Goal: Task Accomplishment & Management: Complete application form

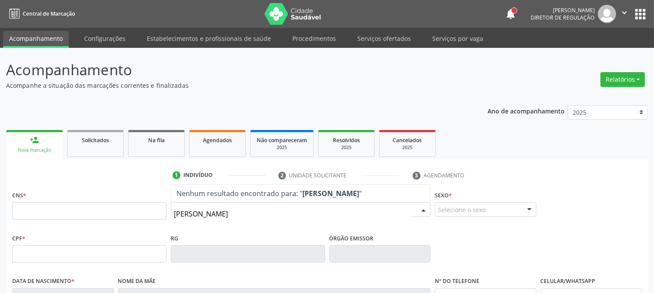
type input "AMANDA RAQUEL"
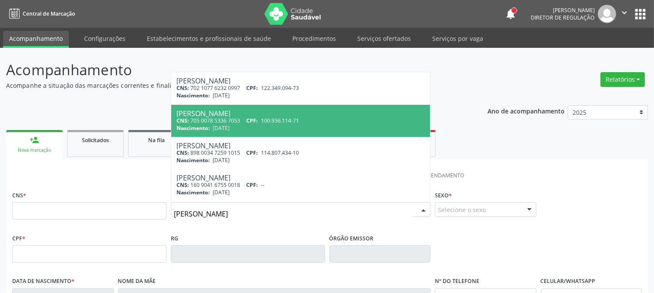
click at [308, 125] on div "Nascimento: 02/11/1992" at bounding box center [300, 128] width 248 height 7
type input "705 0078 5336 7053"
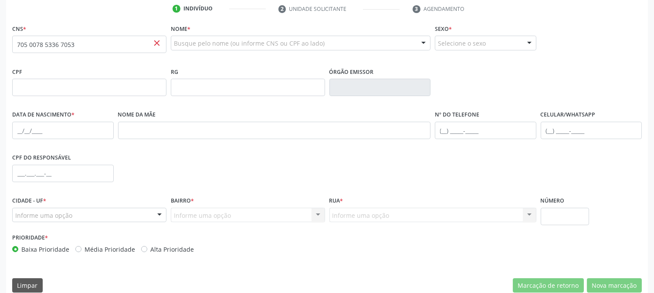
scroll to position [178, 0]
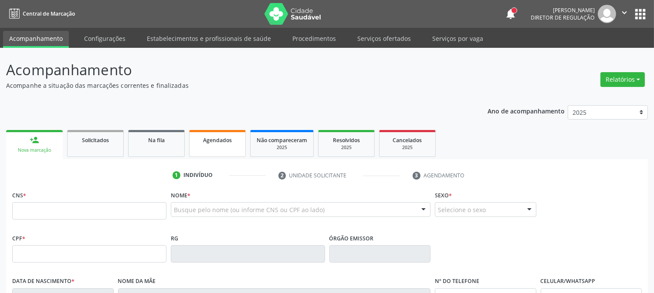
click at [224, 137] on span "Agendados" at bounding box center [217, 140] width 29 height 7
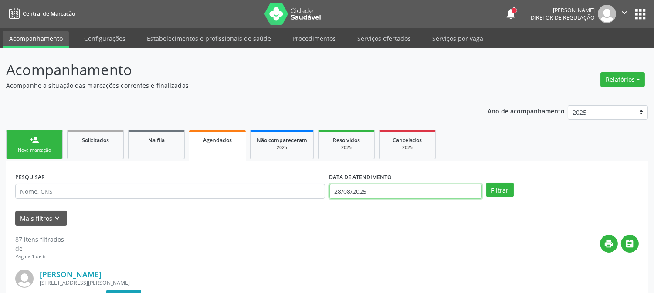
click at [401, 192] on input "28/08/2025" at bounding box center [405, 191] width 152 height 15
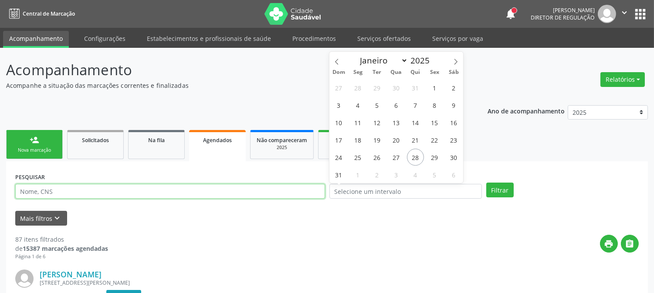
click at [242, 192] on input "text" at bounding box center [170, 191] width 310 height 15
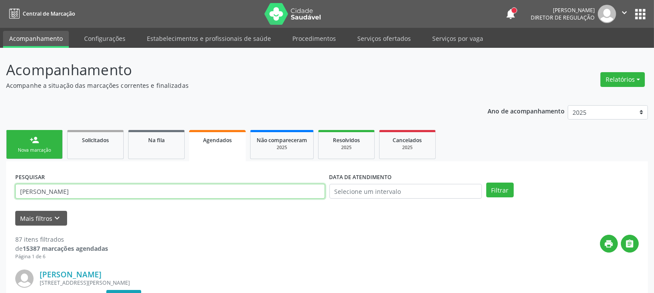
type input "[PERSON_NAME]"
click at [486, 183] on button "Filtrar" at bounding box center [499, 190] width 27 height 15
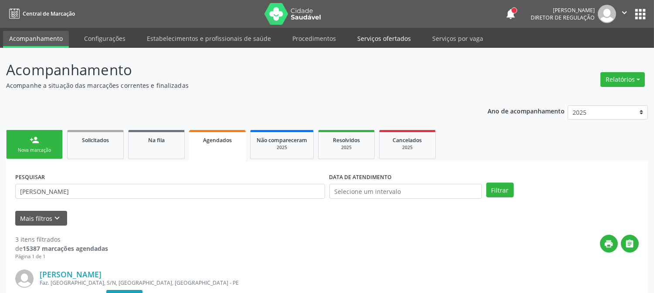
click at [369, 38] on link "Serviços ofertados" at bounding box center [384, 38] width 66 height 15
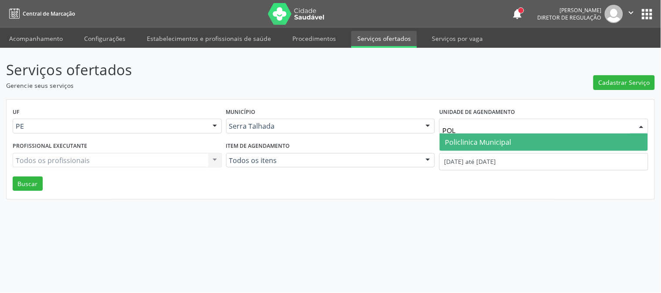
type input "POLI"
click at [537, 138] on span "Policlinica Municipal" at bounding box center [543, 142] width 208 height 17
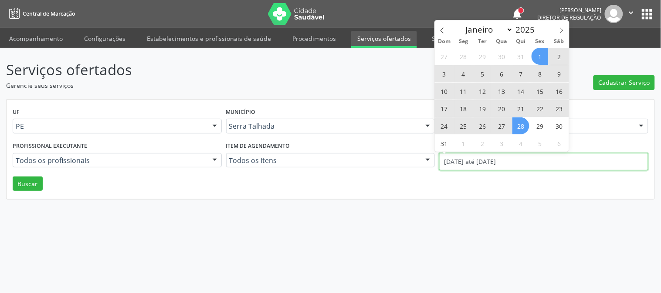
click at [521, 160] on input "[DATE] até [DATE]" at bounding box center [543, 161] width 209 height 17
click at [441, 31] on icon at bounding box center [441, 31] width 3 height 6
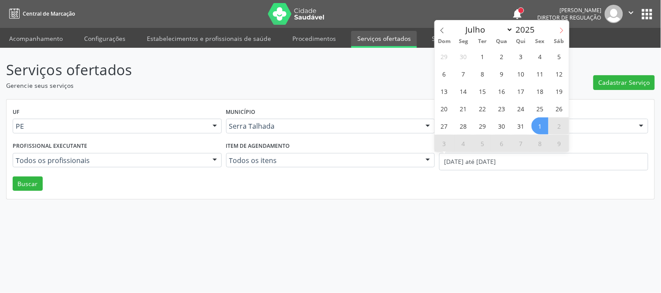
click at [562, 27] on icon at bounding box center [561, 30] width 6 height 6
select select "7"
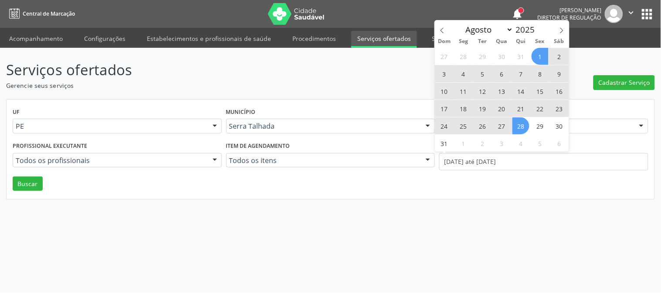
click at [457, 86] on span "11" at bounding box center [463, 91] width 17 height 17
type input "[DATE]"
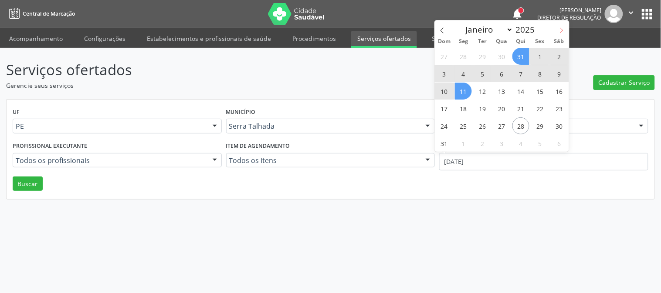
click at [564, 29] on icon at bounding box center [561, 30] width 6 height 6
select select "8"
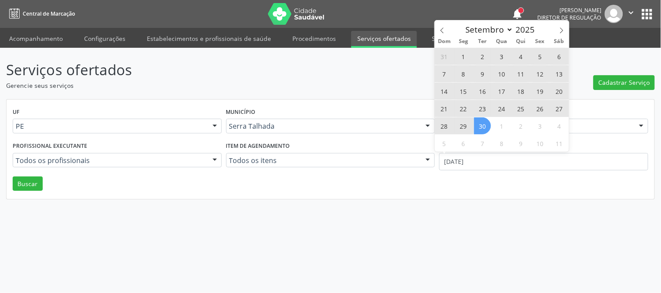
click at [486, 123] on span "30" at bounding box center [482, 126] width 17 height 17
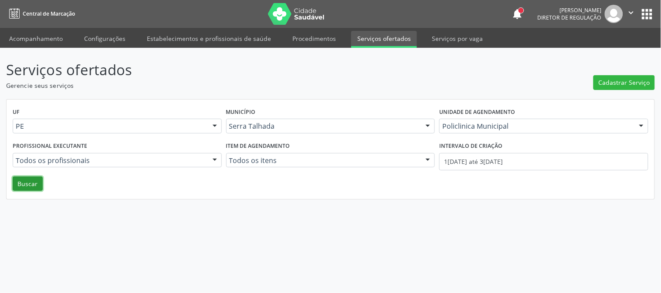
click at [20, 181] on button "Buscar" at bounding box center [28, 184] width 30 height 15
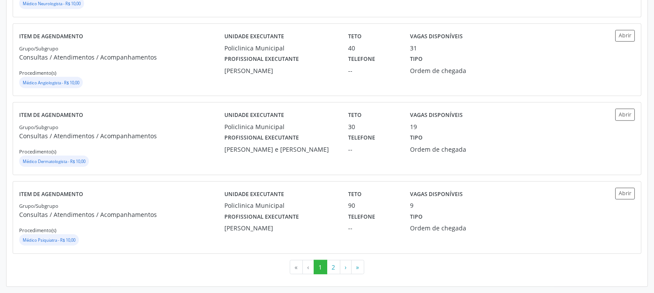
scroll to position [1209, 0]
click at [334, 271] on button "2" at bounding box center [333, 267] width 13 height 15
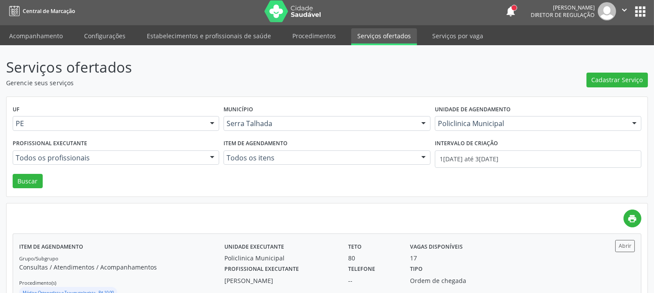
scroll to position [0, 0]
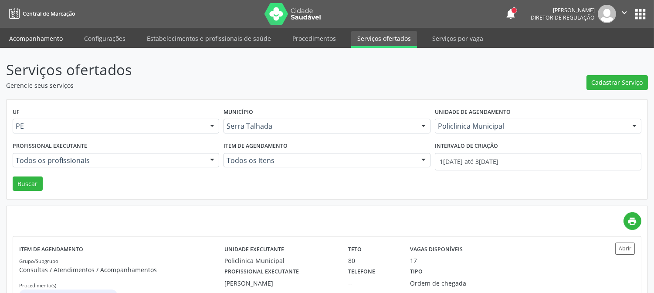
click at [25, 40] on link "Acompanhamento" at bounding box center [36, 38] width 66 height 15
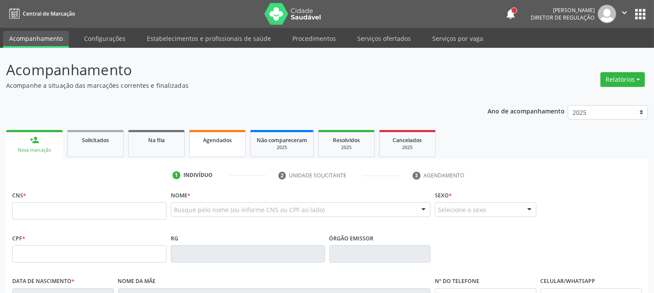
click at [216, 134] on link "Agendados" at bounding box center [217, 143] width 57 height 27
select select "7"
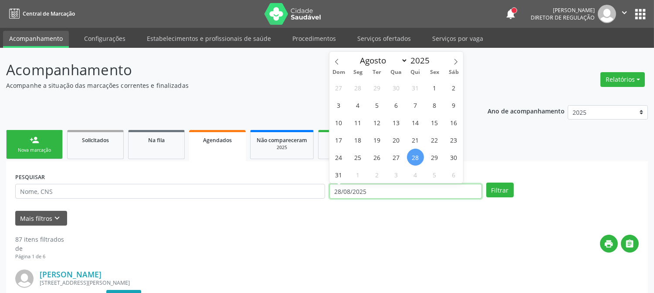
click at [407, 190] on input "28/08/2025" at bounding box center [405, 191] width 152 height 15
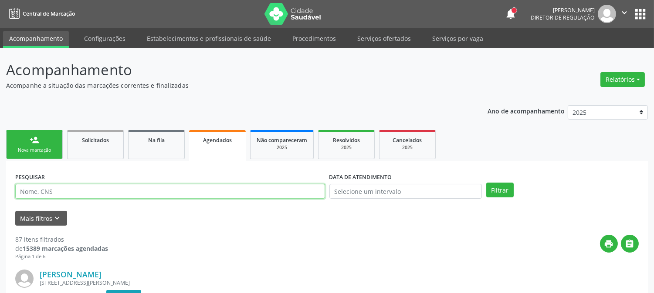
drag, startPoint x: 268, startPoint y: 193, endPoint x: 272, endPoint y: 190, distance: 4.6
click at [268, 193] on input "text" at bounding box center [170, 191] width 310 height 15
type input "[PERSON_NAME]"
click at [486, 183] on button "Filtrar" at bounding box center [499, 190] width 27 height 15
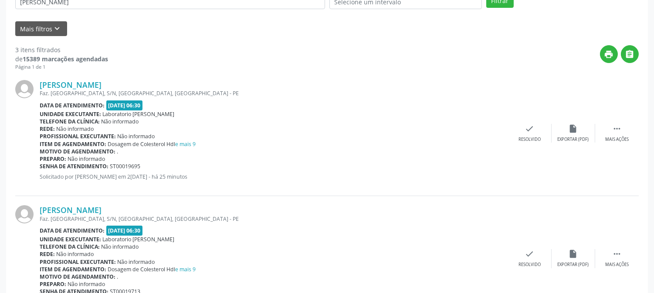
scroll to position [196, 0]
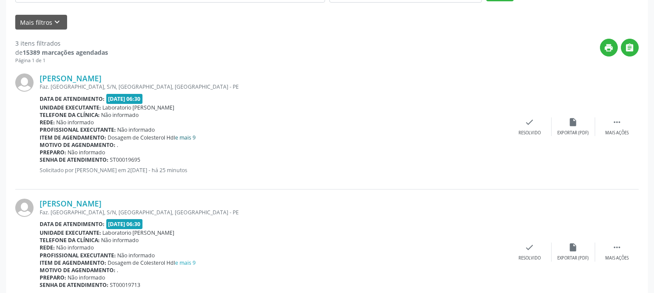
click at [185, 138] on link "e mais 9" at bounding box center [185, 137] width 20 height 7
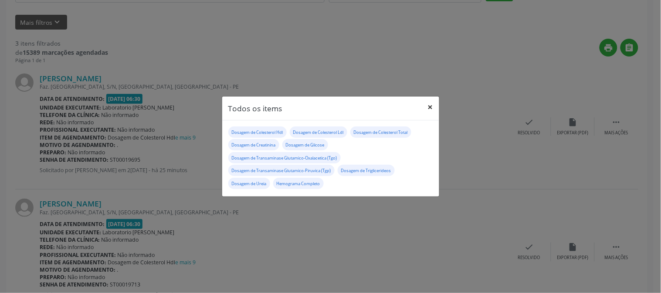
click at [428, 103] on button "×" at bounding box center [430, 107] width 17 height 21
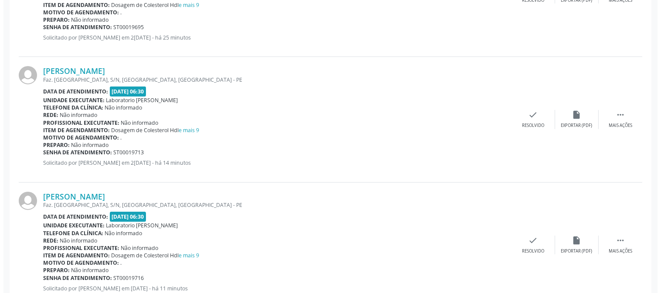
scroll to position [358, 0]
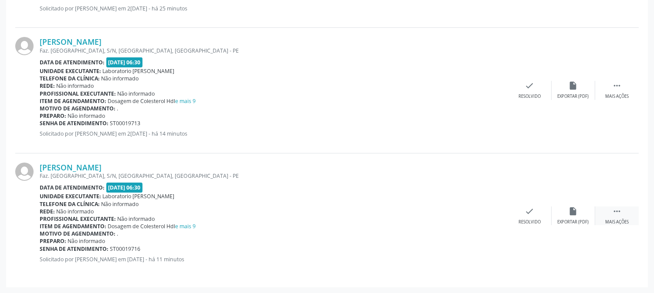
click at [628, 215] on div " Mais ações" at bounding box center [617, 216] width 44 height 19
click at [498, 212] on div "cancel Cancelar" at bounding box center [486, 216] width 44 height 19
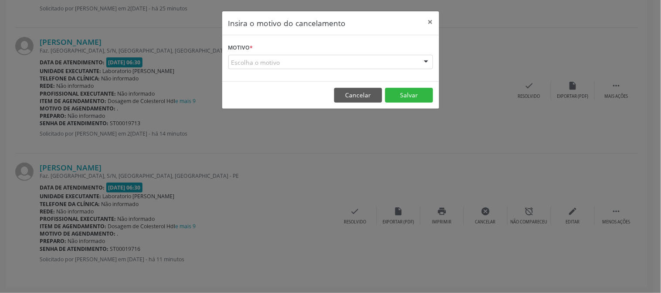
click at [383, 66] on div "Escolha o motivo" at bounding box center [330, 62] width 205 height 15
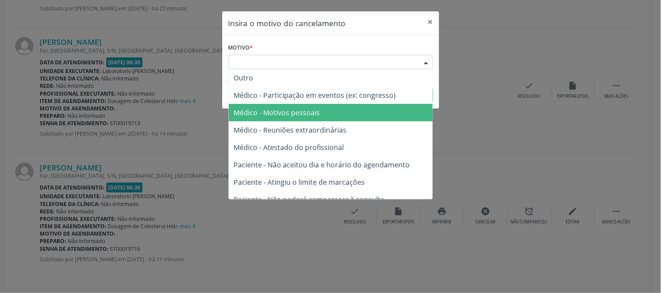
click at [355, 115] on span "Médico - Motivos pessoais" at bounding box center [331, 112] width 204 height 17
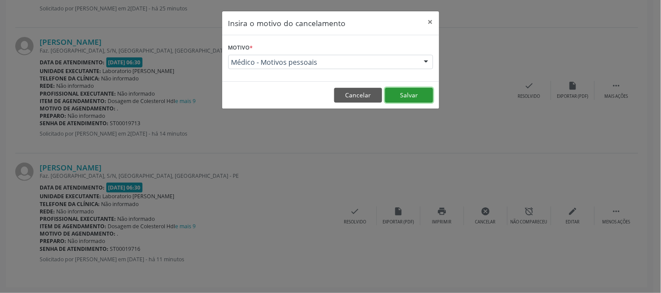
click at [395, 93] on button "Salvar" at bounding box center [409, 95] width 48 height 15
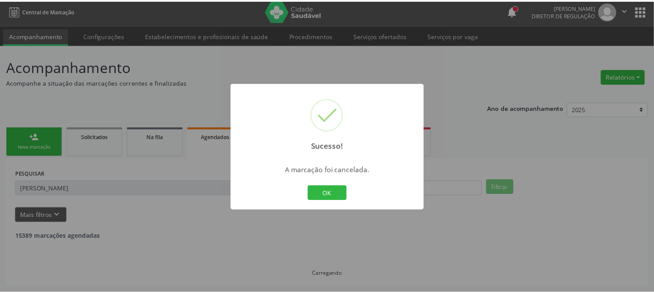
scroll to position [3, 0]
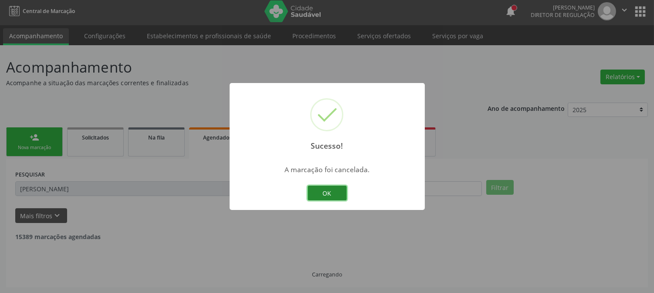
click at [340, 192] on button "OK" at bounding box center [326, 193] width 39 height 15
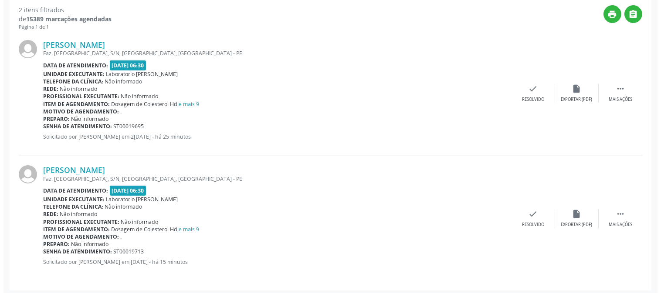
scroll to position [233, 0]
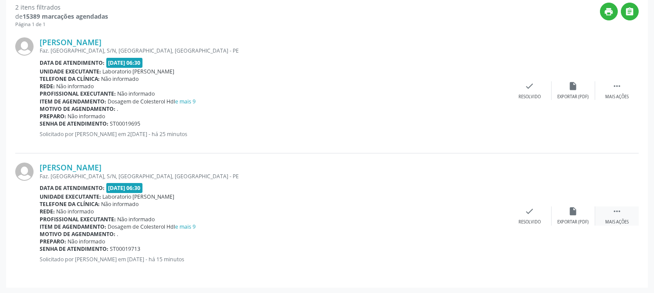
click at [613, 219] on div "Mais ações" at bounding box center [617, 222] width 24 height 6
click at [494, 221] on div "Cancelar" at bounding box center [486, 222] width 20 height 6
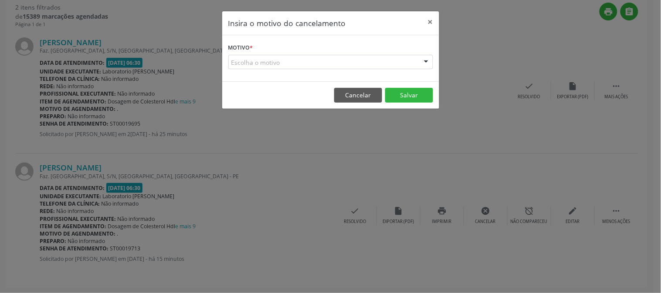
click at [368, 64] on div "Escolha o motivo" at bounding box center [330, 62] width 205 height 15
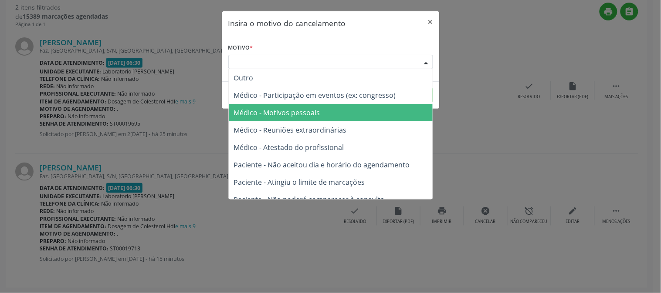
click at [342, 106] on span "Médico - Motivos pessoais" at bounding box center [331, 112] width 204 height 17
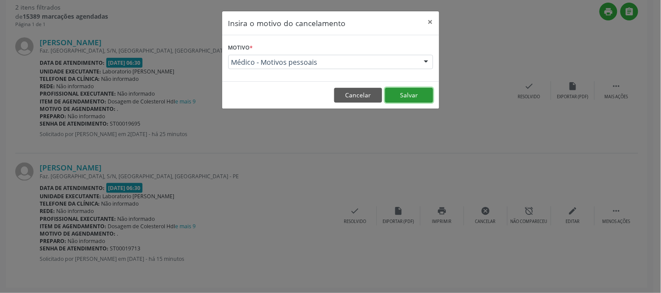
click at [395, 88] on button "Salvar" at bounding box center [409, 95] width 48 height 15
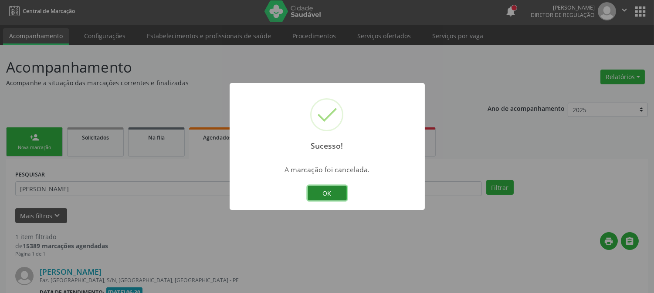
scroll to position [107, 0]
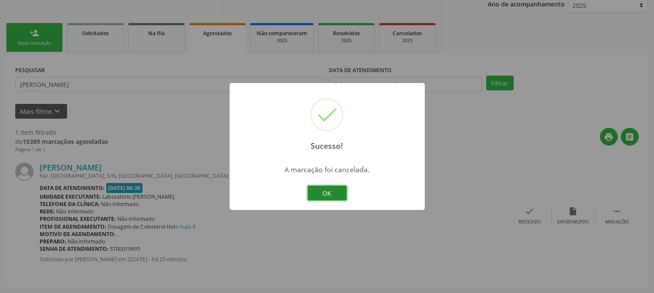
click at [325, 194] on button "OK" at bounding box center [326, 193] width 39 height 15
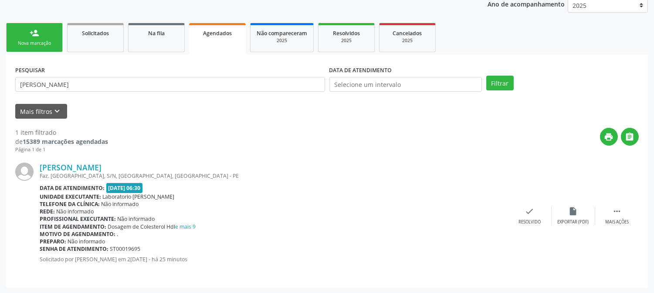
click at [46, 46] on div "Nova marcação" at bounding box center [35, 43] width 44 height 7
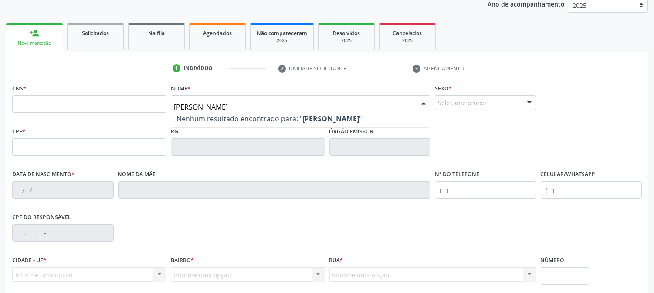
type input "[PERSON_NAME]"
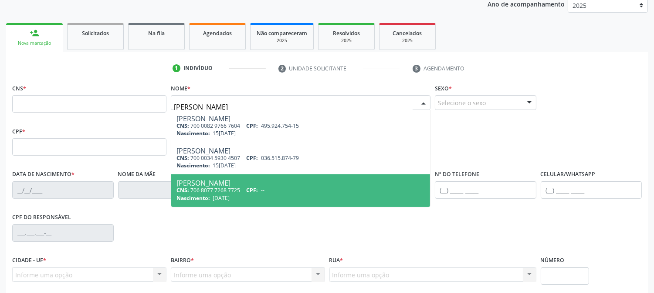
click at [240, 176] on span "[PERSON_NAME] CNS: 706 8077 7268 7725 CPF: -- Nascimento: 25[DATE]" at bounding box center [300, 191] width 259 height 32
type input "706 8077 7268 7725"
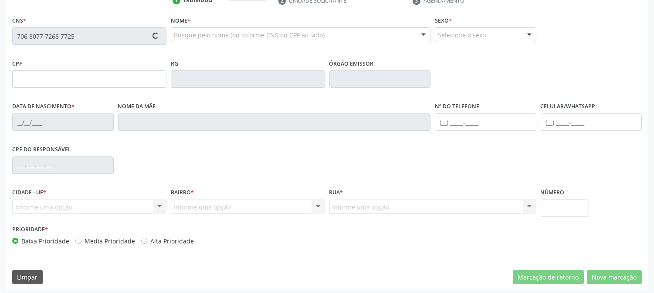
scroll to position [178, 0]
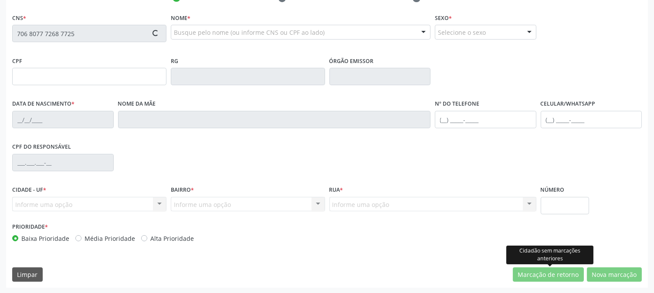
type input "[DATE]"
type input "[PERSON_NAME]"
type input "[PHONE_NUMBER]"
type input "095.712.784-75"
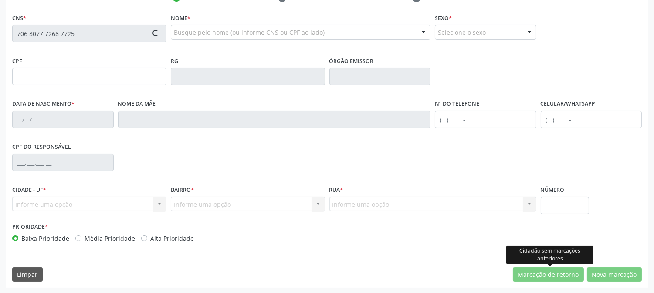
type input "S/N"
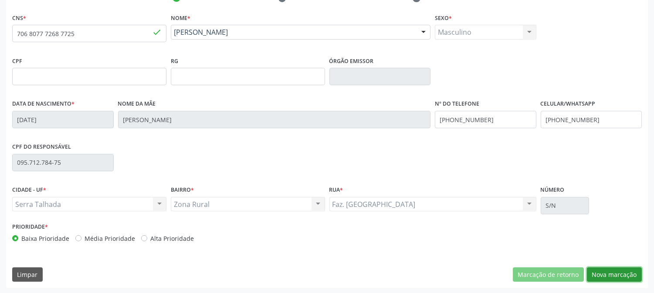
click at [604, 271] on button "Nova marcação" at bounding box center [614, 275] width 55 height 15
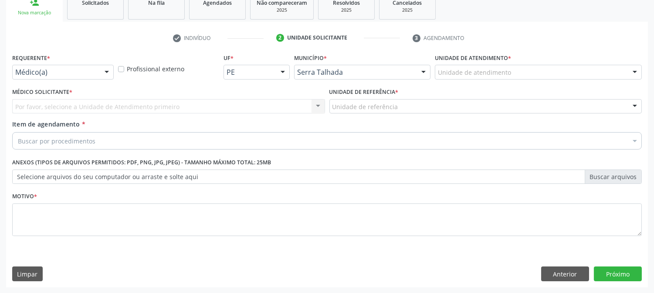
click at [97, 67] on div "Médico(a)" at bounding box center [62, 72] width 101 height 15
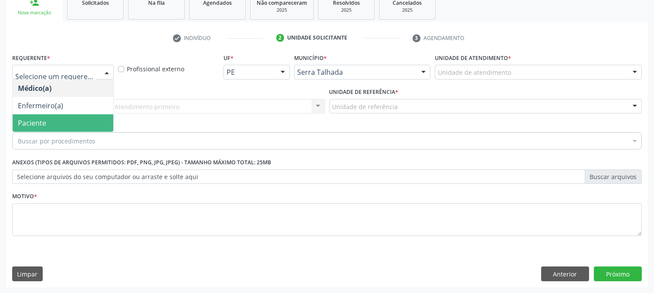
click at [71, 120] on span "Paciente" at bounding box center [63, 123] width 101 height 17
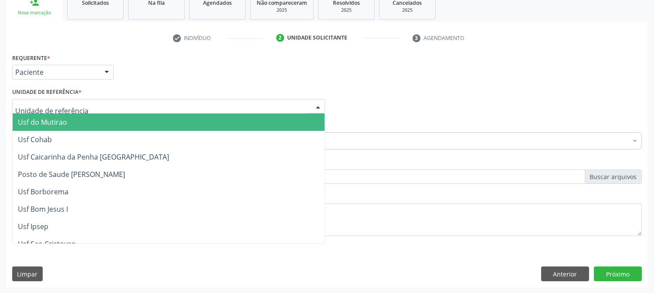
click at [98, 101] on div at bounding box center [168, 106] width 313 height 15
type input "C"
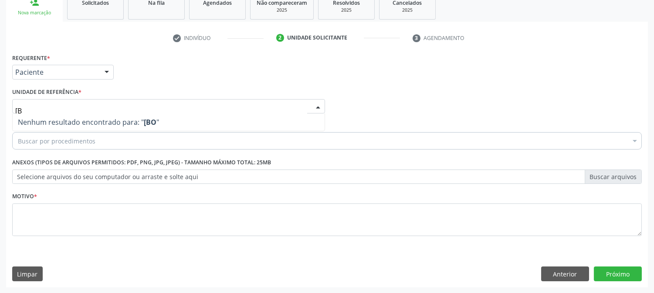
type input "["
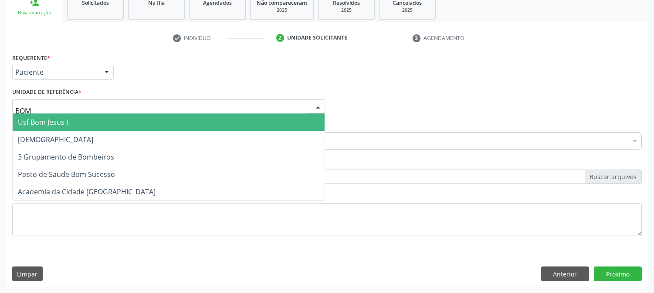
type input "BOM S"
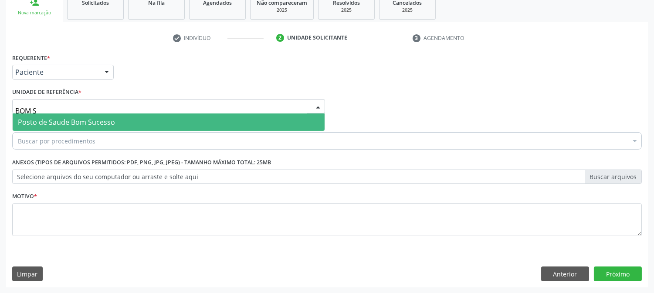
click at [102, 116] on span "Posto de Saude Bom Sucesso" at bounding box center [169, 122] width 312 height 17
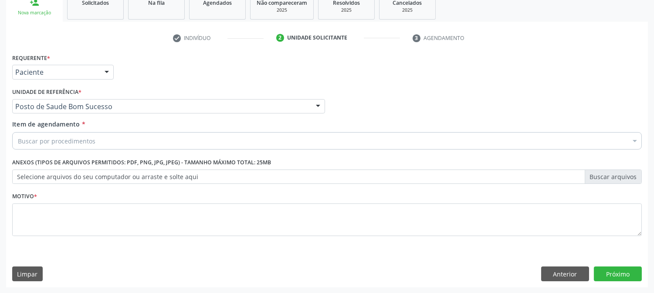
click at [98, 140] on div "Buscar por procedimentos" at bounding box center [326, 140] width 629 height 17
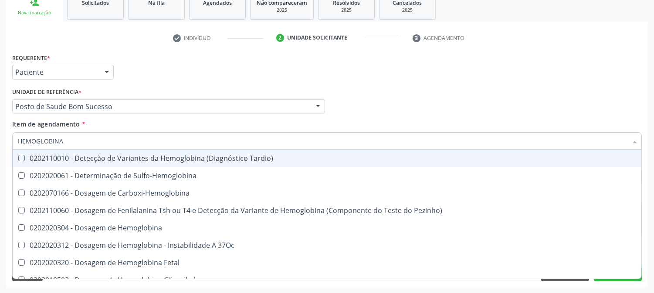
type input "HEMOGLOBINA G"
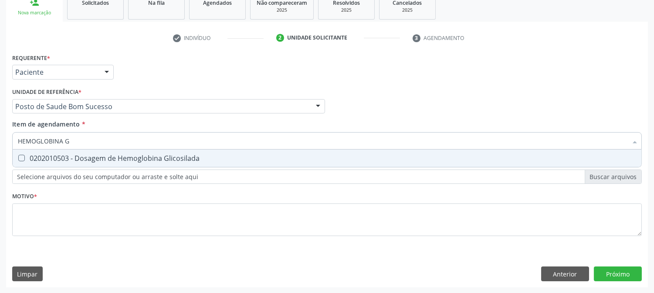
click at [93, 159] on div "0202010503 - Dosagem de Hemoglobina Glicosilada" at bounding box center [327, 158] width 618 height 7
checkbox Glicosilada "true"
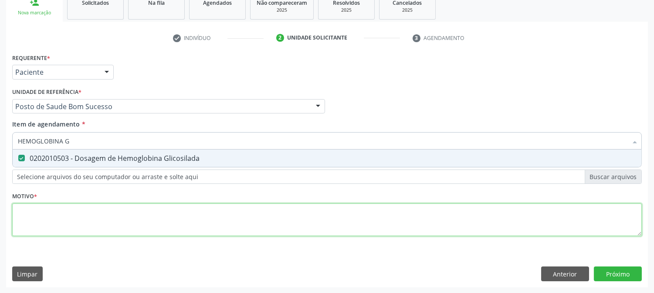
click at [92, 208] on div "Requerente * Paciente Médico(a) Enfermeiro(a) Paciente Nenhum resultado encontr…" at bounding box center [326, 149] width 629 height 197
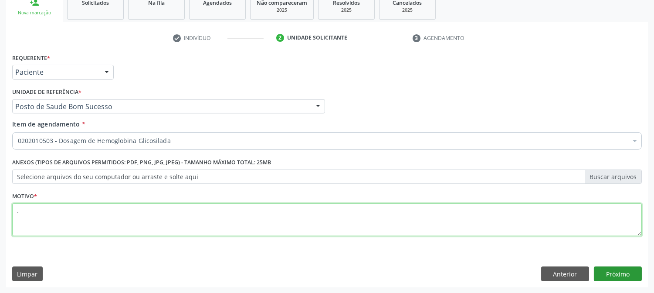
type textarea "."
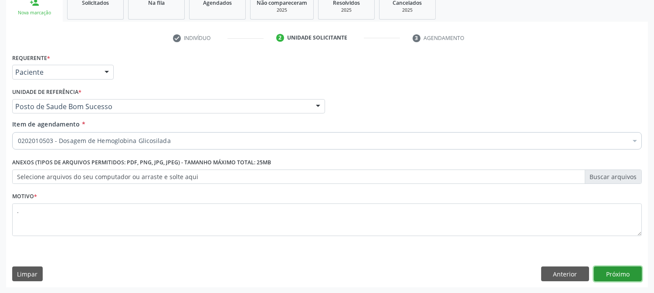
click at [618, 275] on button "Próximo" at bounding box center [618, 274] width 48 height 15
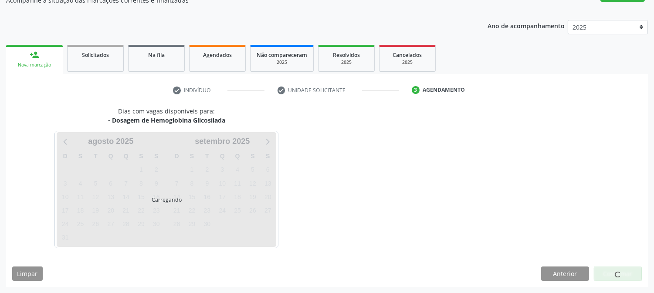
scroll to position [85, 0]
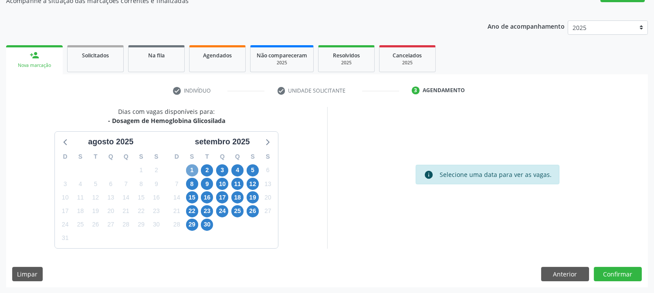
click at [190, 169] on span "1" at bounding box center [192, 171] width 12 height 12
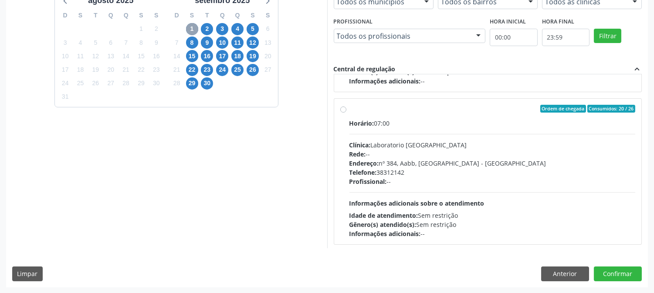
scroll to position [290, 0]
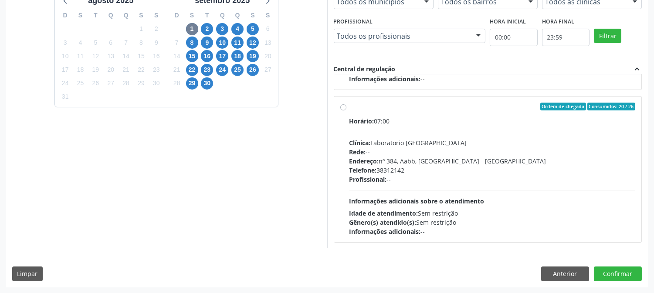
click at [441, 151] on div "Rede: --" at bounding box center [492, 152] width 286 height 9
click at [346, 111] on input "Ordem de chegada Consumidos: 20 / 26 Horário: 07:00 Clínica: Laboratorio [GEOGR…" at bounding box center [343, 107] width 6 height 8
radio input "true"
click at [632, 274] on button "Confirmar" at bounding box center [618, 274] width 48 height 15
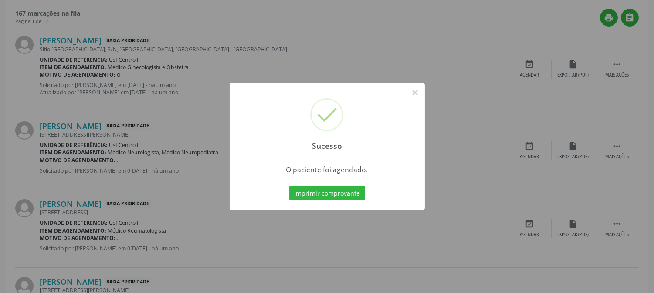
scroll to position [0, 0]
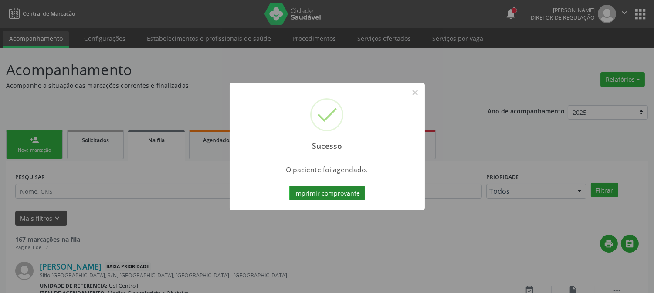
click at [306, 195] on button "Imprimir comprovante" at bounding box center [327, 193] width 76 height 15
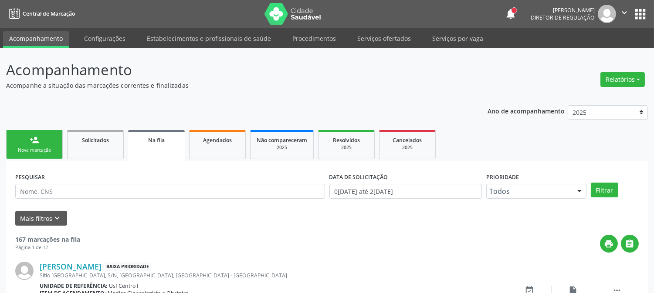
click at [29, 142] on link "person_add Nova marcação" at bounding box center [34, 144] width 57 height 29
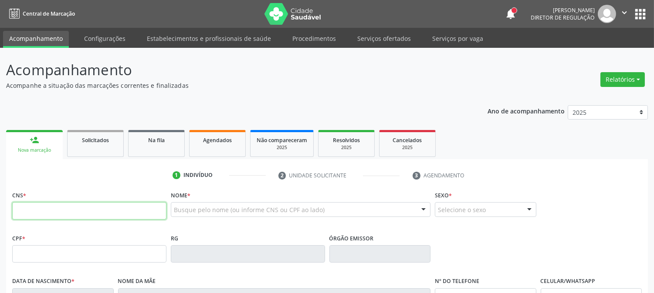
click at [151, 206] on input "text" at bounding box center [89, 210] width 154 height 17
type input "704 3015 0412 3497"
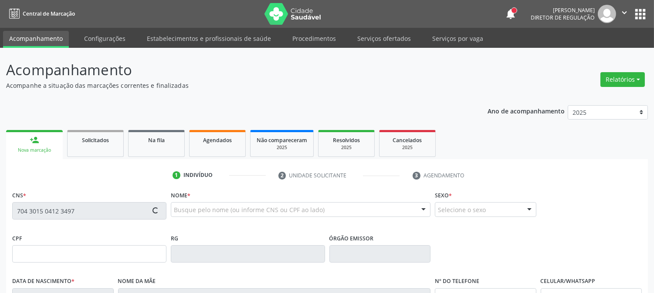
type input "373.042.324-04"
type input "[DATE]"
type input "Agustinha [PERSON_NAME]"
type input "[PHONE_NUMBER]"
type input "448.427.084-68"
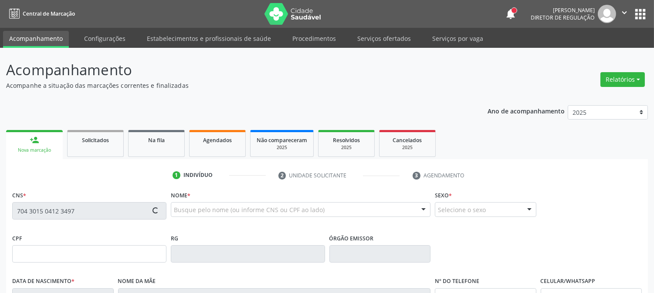
type input "S/N"
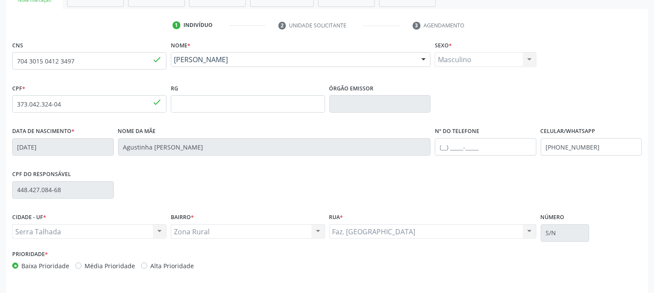
scroll to position [178, 0]
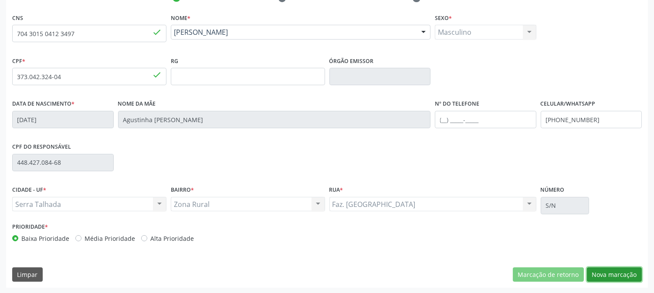
click at [589, 269] on button "Nova marcação" at bounding box center [614, 275] width 55 height 15
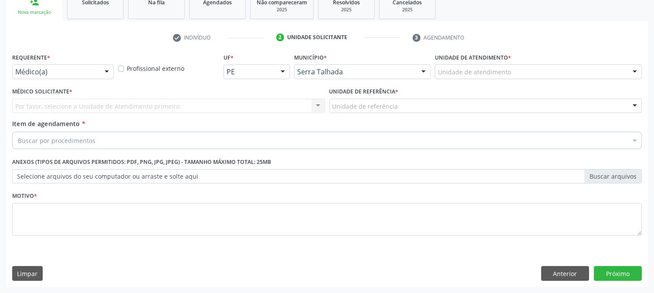
scroll to position [138, 0]
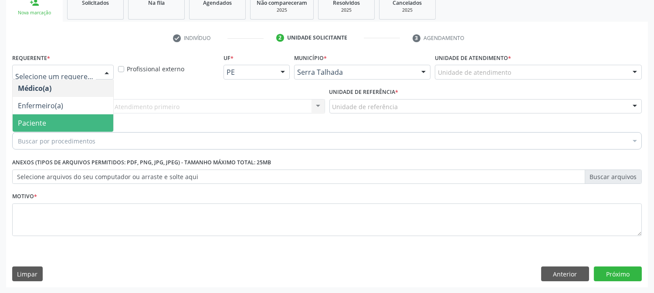
click at [54, 127] on span "Paciente" at bounding box center [63, 123] width 101 height 17
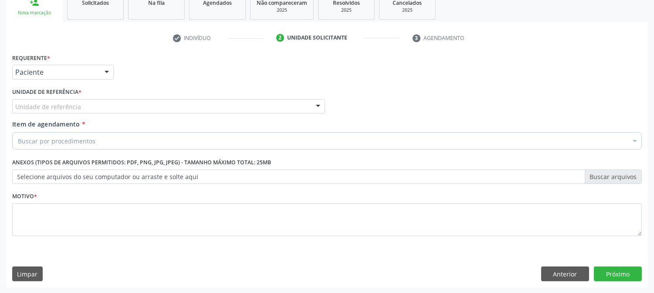
drag, startPoint x: 76, startPoint y: 105, endPoint x: 84, endPoint y: 103, distance: 8.4
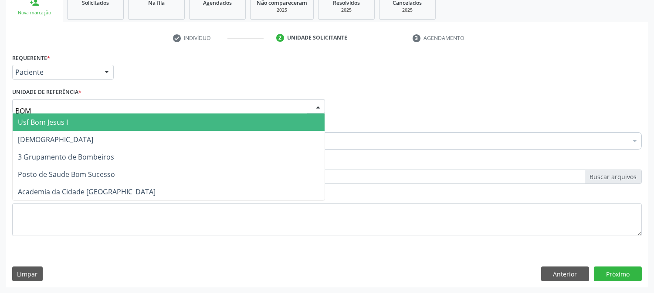
type input "BOM S"
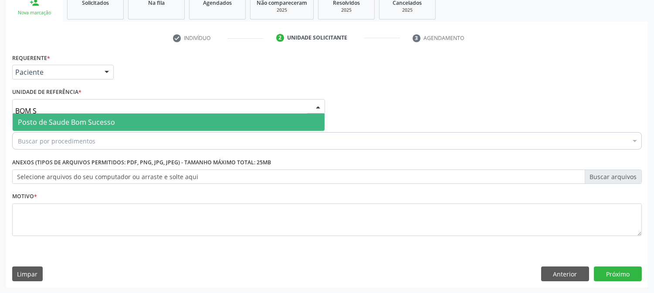
click at [115, 115] on span "Posto de Saude Bom Sucesso" at bounding box center [169, 122] width 312 height 17
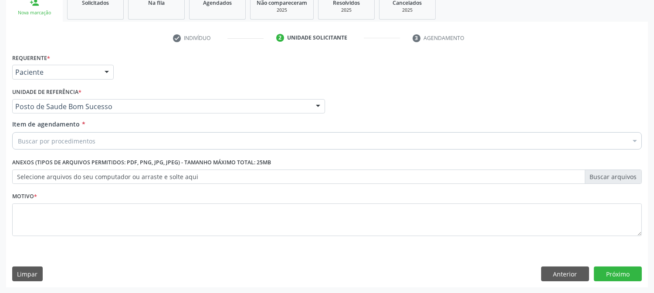
click at [122, 138] on div "Buscar por procedimentos" at bounding box center [326, 140] width 629 height 17
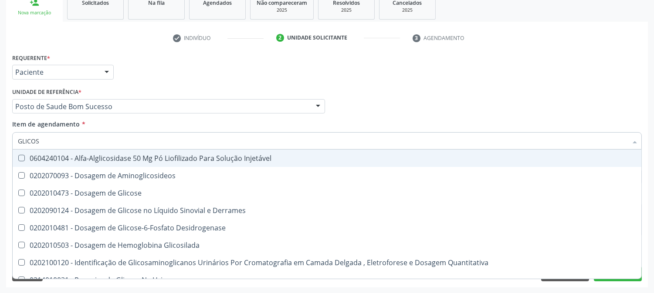
type input "GLICOSE"
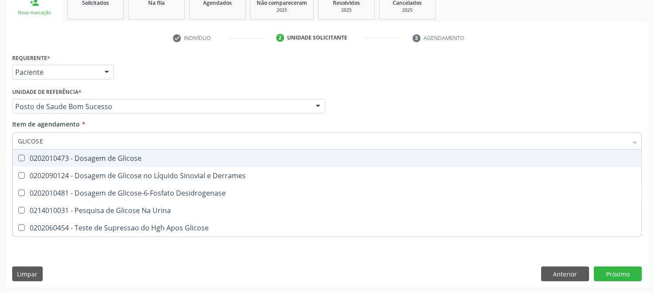
click at [128, 158] on div "0202010473 - Dosagem de Glicose" at bounding box center [327, 158] width 618 height 7
checkbox Glicose "true"
drag, startPoint x: 63, startPoint y: 136, endPoint x: 0, endPoint y: 146, distance: 63.4
click at [0, 146] on div "Acompanhamento Acompanhe a situação das marcações correntes e finalizadas Relat…" at bounding box center [327, 102] width 654 height 384
type input "ACI"
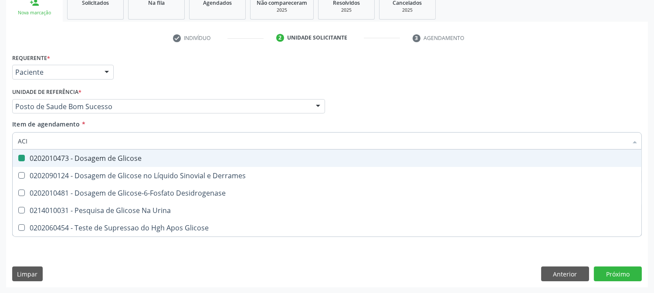
checkbox Glicose "false"
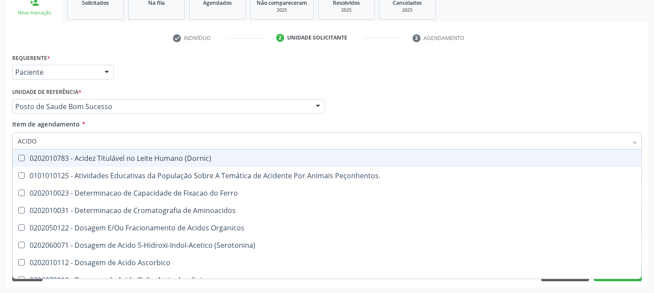
type input "ACIDO U"
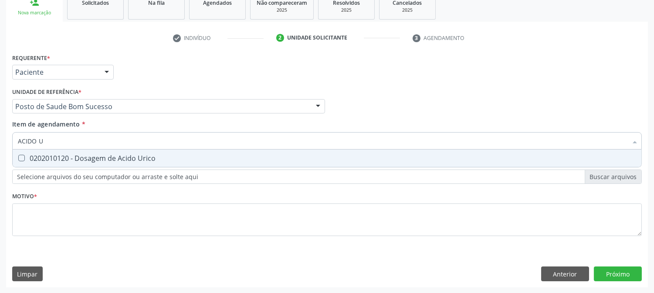
click at [57, 166] on div "Desfazer seleção 0202010120 - Dosagem de Acido Urico Nenhum resultado encontrad…" at bounding box center [326, 159] width 629 height 18
click at [57, 160] on div "0202010120 - Dosagem de Acido Urico" at bounding box center [327, 158] width 618 height 7
checkbox Urico "true"
drag, startPoint x: 53, startPoint y: 142, endPoint x: 0, endPoint y: 147, distance: 52.9
click at [0, 146] on div "Acompanhamento Acompanhe a situação das marcações correntes e finalizadas Relat…" at bounding box center [327, 102] width 654 height 384
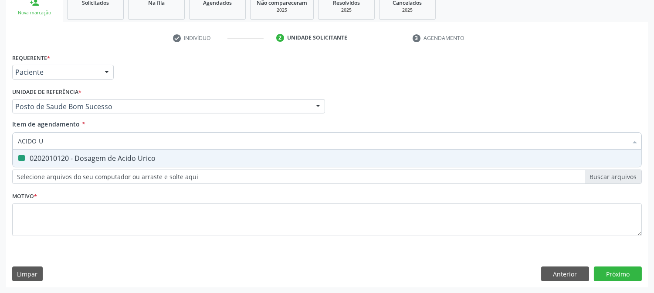
type input "C"
checkbox Urico "false"
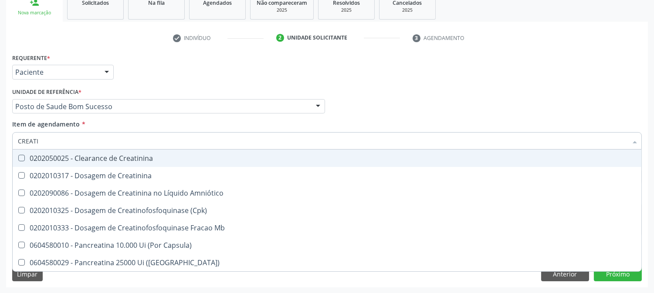
type input "CREATIN"
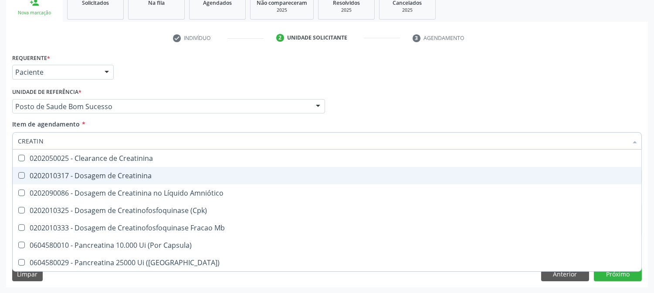
click at [46, 169] on span "0202010317 - Dosagem de Creatinina" at bounding box center [327, 175] width 628 height 17
checkbox Creatinina "true"
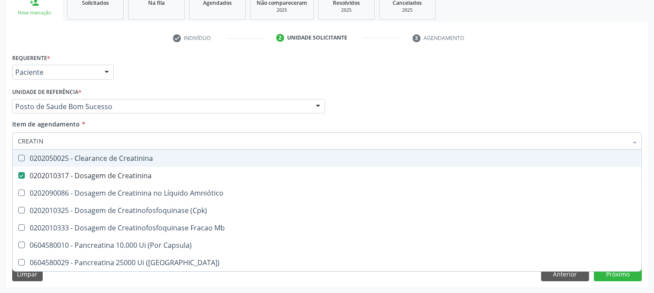
drag, startPoint x: 48, startPoint y: 142, endPoint x: 0, endPoint y: 146, distance: 48.5
click at [0, 146] on div "Acompanhamento Acompanhe a situação das marcações correntes e finalizadas Relat…" at bounding box center [327, 102] width 654 height 384
type input "UREI"
checkbox Creatinina "false"
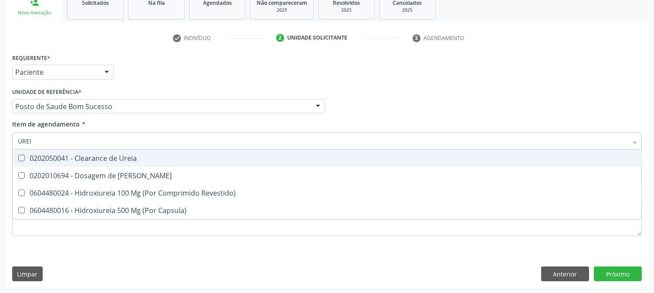
type input "UREIA"
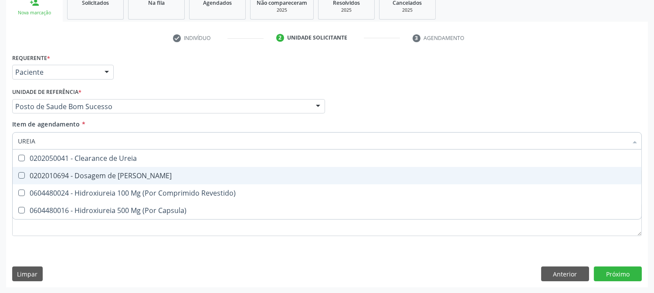
click at [30, 176] on div "0202010694 - Dosagem de [PERSON_NAME]" at bounding box center [327, 175] width 618 height 7
checkbox Ureia "true"
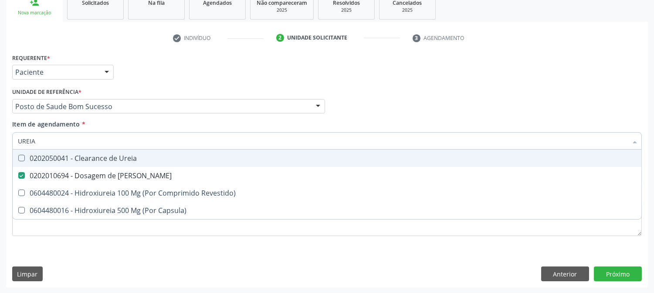
drag, startPoint x: 40, startPoint y: 140, endPoint x: 0, endPoint y: 154, distance: 43.0
click at [0, 154] on div "Acompanhamento Acompanhe a situação das marcações correntes e finalizadas Relat…" at bounding box center [327, 102] width 654 height 384
type input "CO"
checkbox Ureia "false"
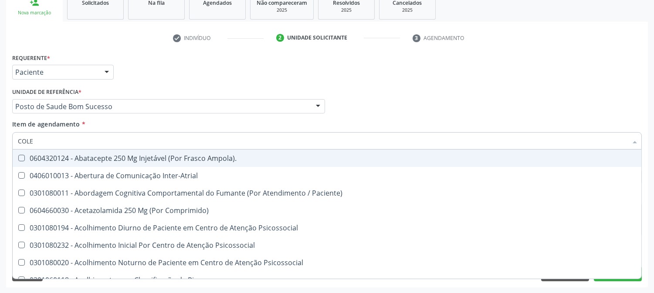
type input "COLES"
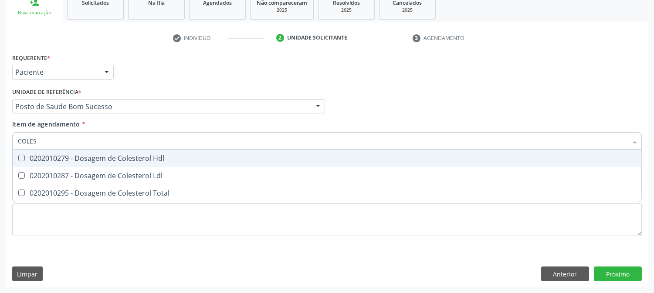
click at [57, 157] on div "0202010279 - Dosagem de Colesterol Hdl" at bounding box center [327, 158] width 618 height 7
checkbox Hdl "true"
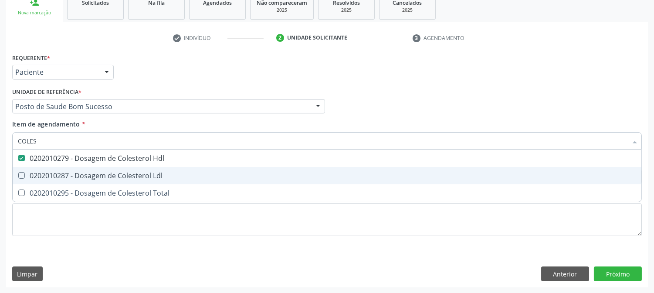
click at [44, 174] on div "0202010287 - Dosagem de Colesterol Ldl" at bounding box center [327, 175] width 618 height 7
checkbox Ldl "true"
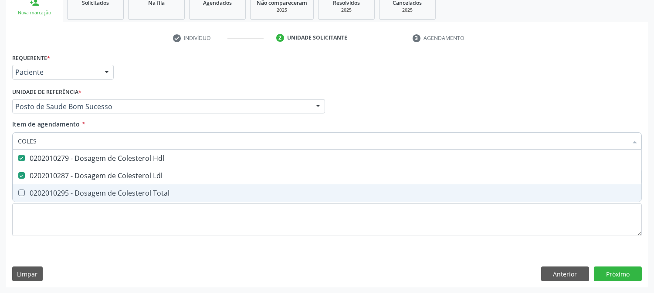
click at [30, 192] on div "0202010295 - Dosagem de Colesterol Total" at bounding box center [327, 193] width 618 height 7
checkbox Total "true"
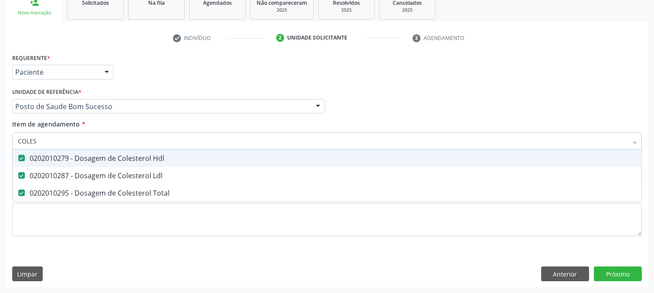
drag, startPoint x: 44, startPoint y: 138, endPoint x: 0, endPoint y: 148, distance: 44.9
click at [0, 148] on div "Acompanhamento Acompanhe a situação das marcações correntes e finalizadas Relat…" at bounding box center [327, 102] width 654 height 384
type input "TRI"
checkbox Hdl "false"
checkbox Ldl "false"
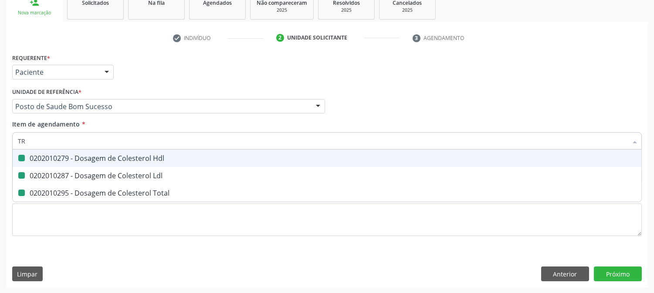
checkbox Total "false"
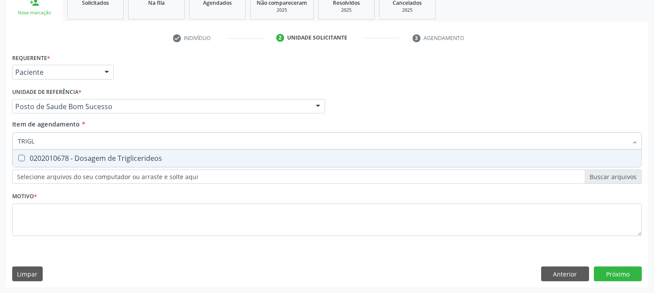
type input "TRIGLI"
click at [22, 158] on Triglicerideos at bounding box center [21, 158] width 7 height 7
click at [18, 158] on Triglicerideos "checkbox" at bounding box center [16, 158] width 6 height 6
checkbox Triglicerideos "true"
drag, startPoint x: 42, startPoint y: 138, endPoint x: 0, endPoint y: 144, distance: 42.7
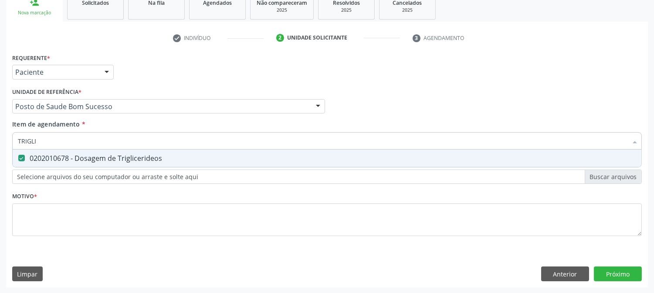
click at [0, 144] on div "Acompanhamento Acompanhe a situação das marcações correntes e finalizadas Relat…" at bounding box center [327, 102] width 654 height 384
type input "H"
checkbox Triglicerideos "false"
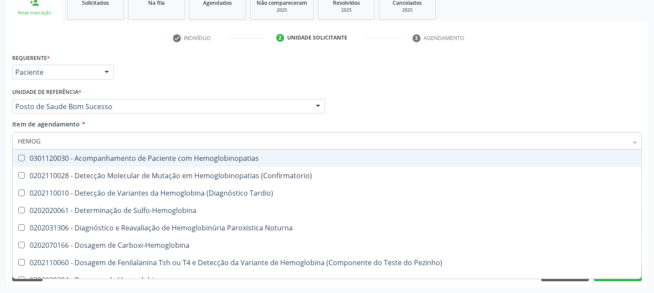
type input "HEMOGR"
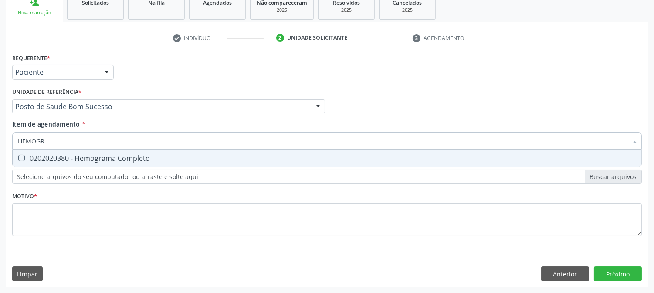
click at [70, 157] on div "0202020380 - Hemograma Completo" at bounding box center [327, 158] width 618 height 7
checkbox Completo "true"
drag, startPoint x: 34, startPoint y: 140, endPoint x: 0, endPoint y: 147, distance: 34.8
click at [0, 147] on div "Acompanhamento Acompanhe a situação das marcações correntes e finalizadas Relat…" at bounding box center [327, 102] width 654 height 384
type input "UR"
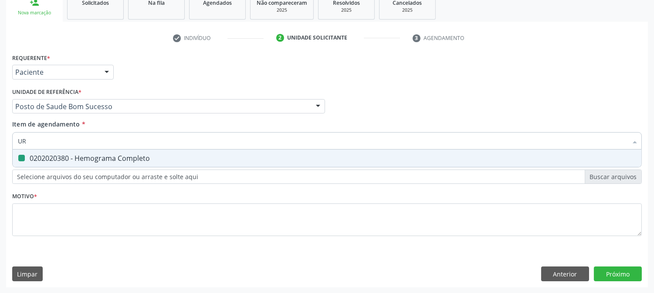
checkbox Completo "false"
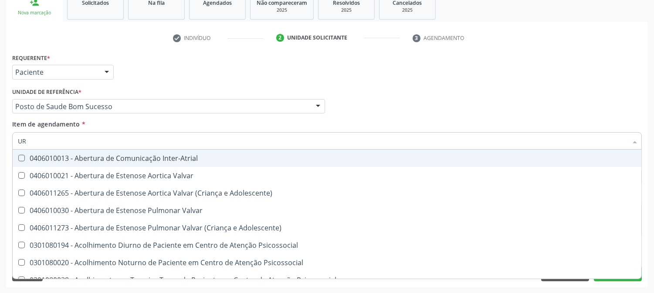
type input "URI"
checkbox B "true"
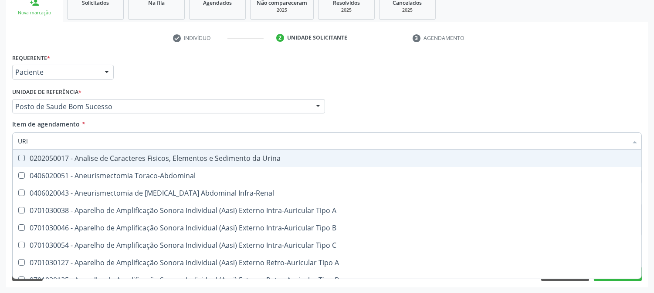
click at [89, 162] on span "0202050017 - Analise de Caracteres Fisicos, Elementos e Sedimento da Urina" at bounding box center [330, 158] width 634 height 17
checkbox Urina "true"
click at [0, 167] on div "Acompanhamento Acompanhe a situação das marcações correntes e finalizadas Relat…" at bounding box center [327, 102] width 654 height 384
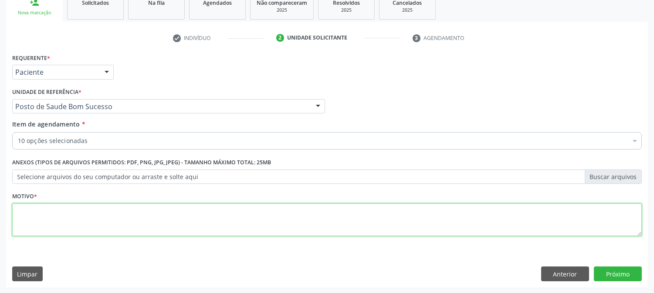
click at [103, 209] on textarea at bounding box center [326, 220] width 629 height 33
type textarea "."
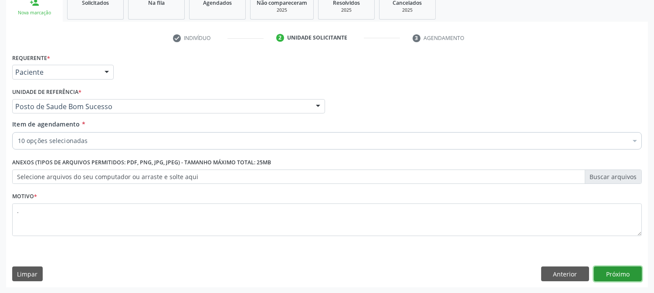
click at [627, 268] on button "Próximo" at bounding box center [618, 274] width 48 height 15
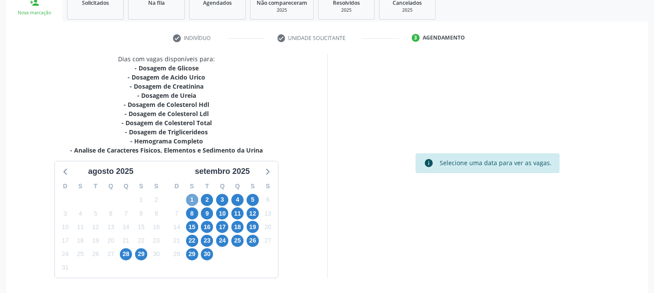
click at [192, 196] on span "1" at bounding box center [192, 200] width 12 height 12
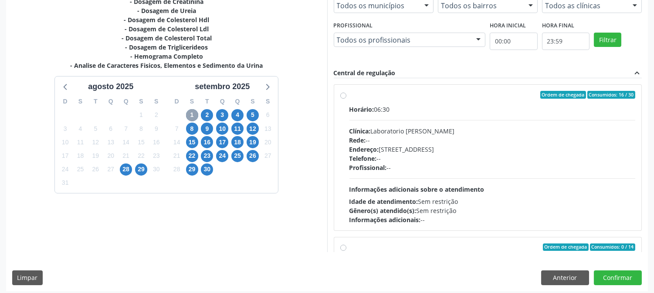
scroll to position [226, 0]
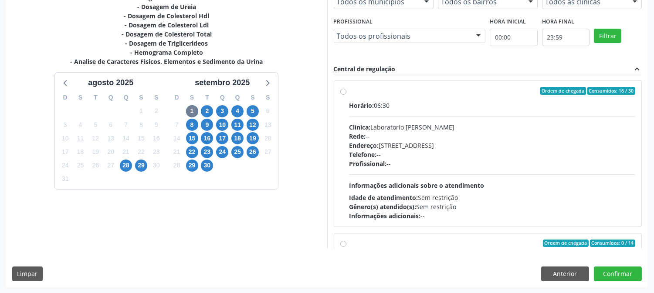
click at [433, 147] on div "Endereço: [STREET_ADDRESS]" at bounding box center [492, 145] width 286 height 9
click at [346, 95] on input "Ordem de chegada Consumidos: 16 / 30 Horário: 06:30 Clínica: Laboratorio [PERSO…" at bounding box center [343, 91] width 6 height 8
radio input "true"
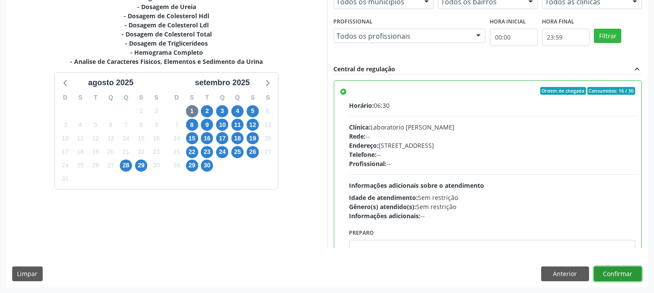
click at [600, 278] on button "Confirmar" at bounding box center [618, 274] width 48 height 15
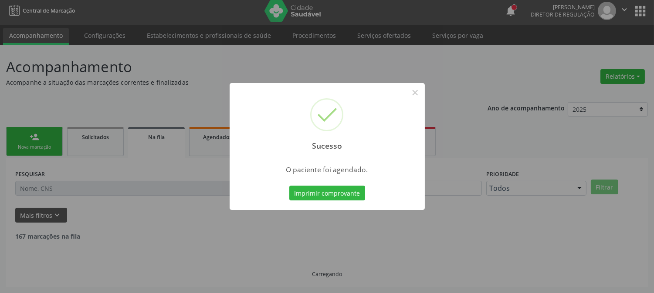
scroll to position [0, 0]
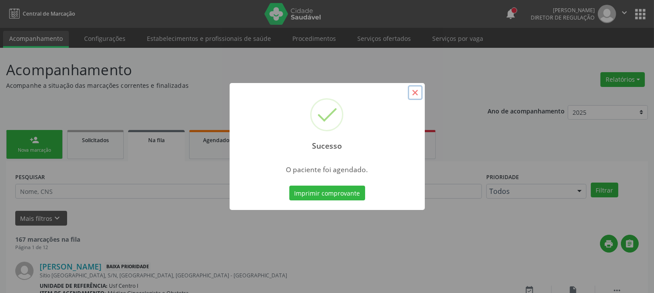
click at [417, 94] on button "×" at bounding box center [415, 92] width 15 height 15
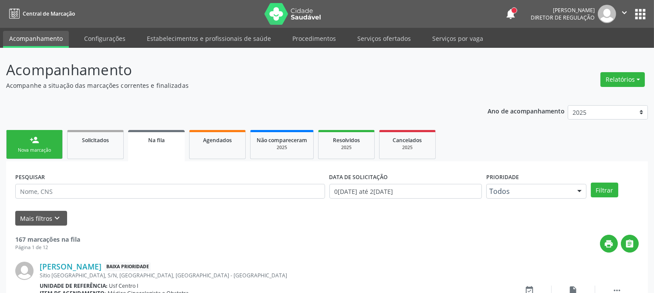
click at [22, 139] on link "person_add Nova marcação" at bounding box center [34, 144] width 57 height 29
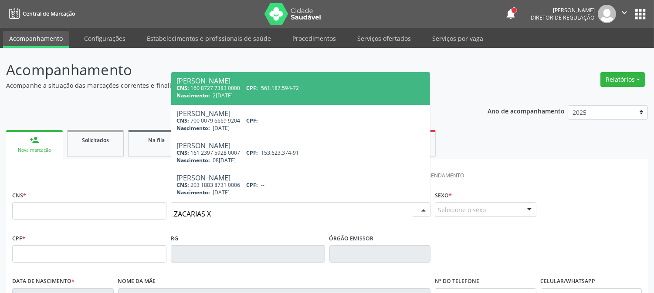
type input "ZACARIAS XA"
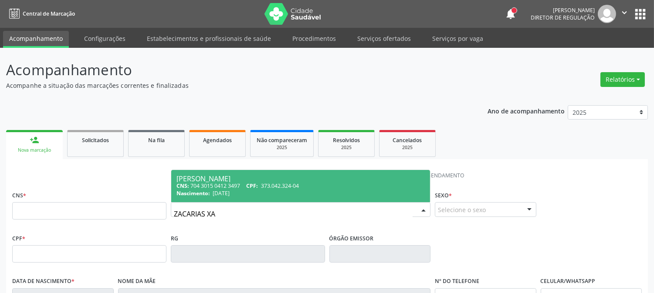
click at [233, 175] on div "[PERSON_NAME]" at bounding box center [300, 178] width 248 height 7
type input "704 3015 0412 3497"
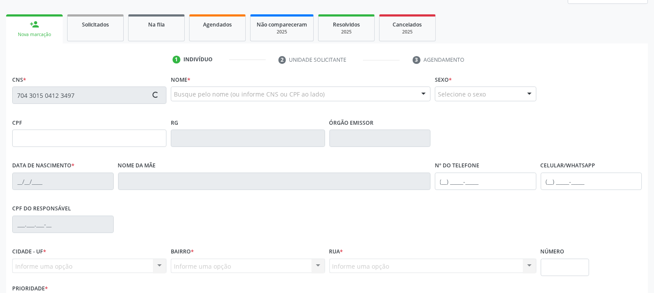
type input "373.042.324-04"
type input "[DATE]"
type input "Agustinha [PERSON_NAME]"
type input "[PHONE_NUMBER]"
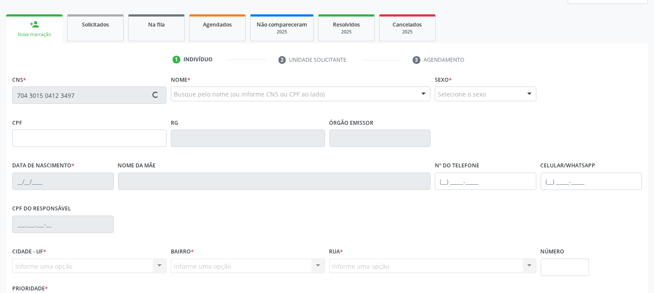
type input "448.427.084-68"
type input "S/N"
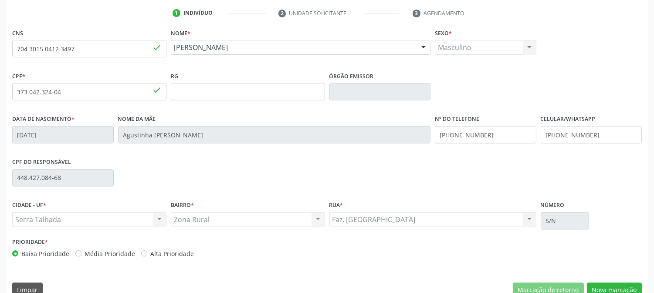
scroll to position [178, 0]
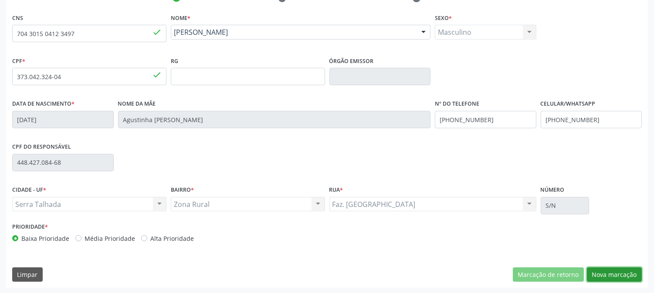
click at [607, 275] on button "Nova marcação" at bounding box center [614, 275] width 55 height 15
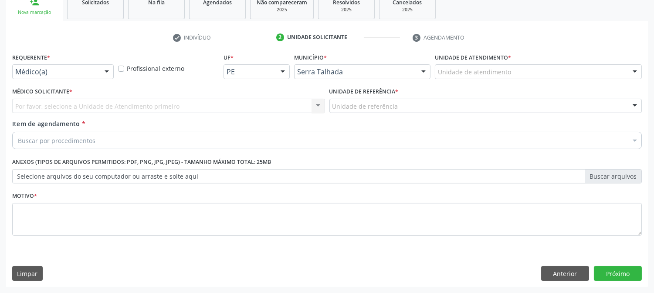
scroll to position [138, 0]
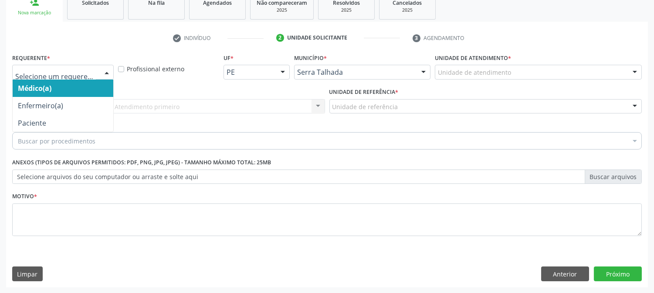
click at [84, 78] on div at bounding box center [62, 72] width 101 height 15
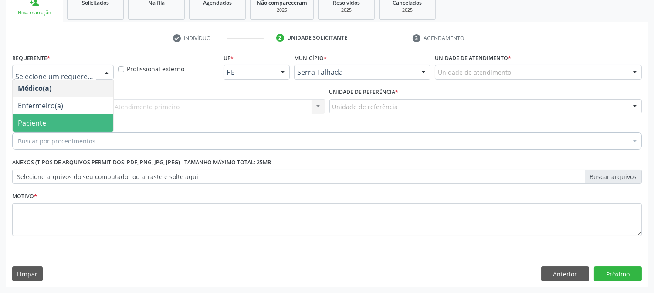
click at [54, 116] on span "Paciente" at bounding box center [63, 123] width 101 height 17
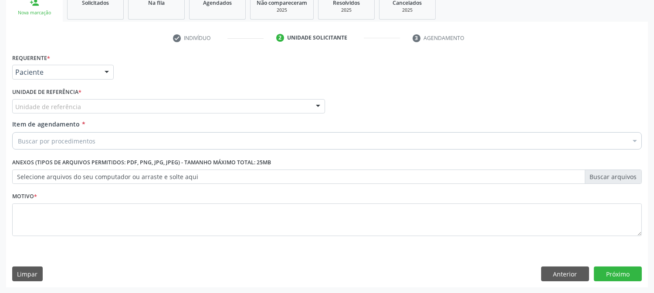
click at [81, 104] on div "Unidade de referência" at bounding box center [168, 106] width 313 height 15
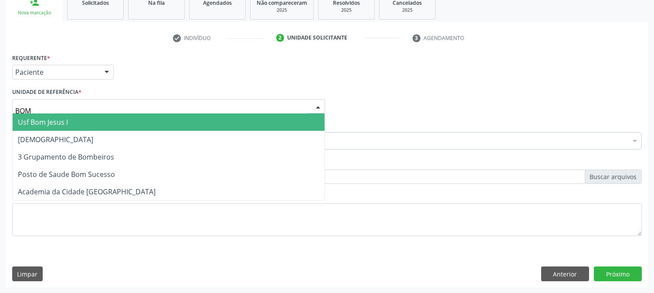
type input "BOM S"
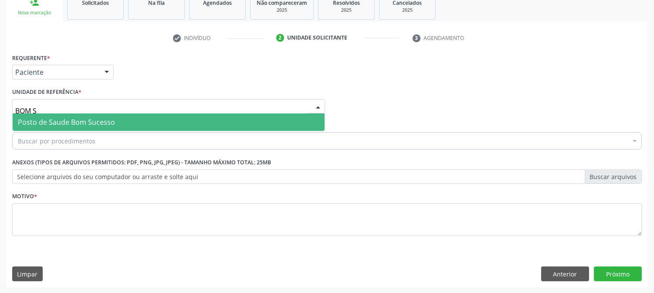
click at [77, 121] on span "Posto de Saude Bom Sucesso" at bounding box center [66, 123] width 97 height 10
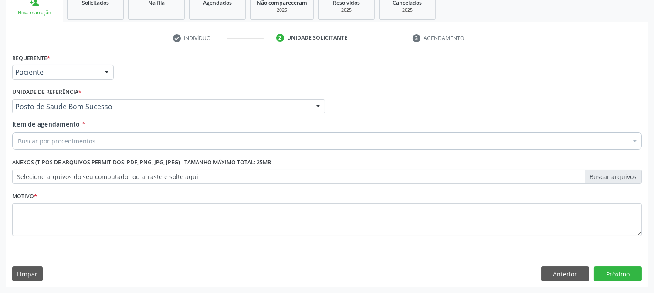
click at [84, 133] on div "Buscar por procedimentos" at bounding box center [326, 140] width 629 height 17
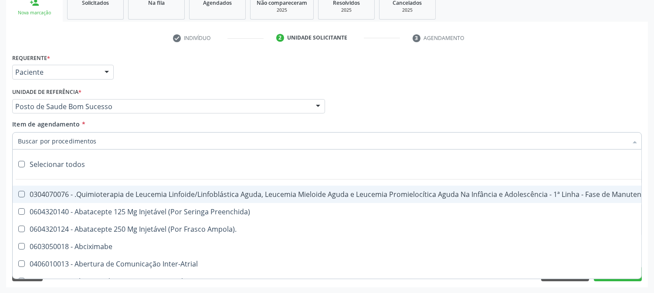
click at [82, 138] on input "Item de agendamento *" at bounding box center [322, 140] width 609 height 17
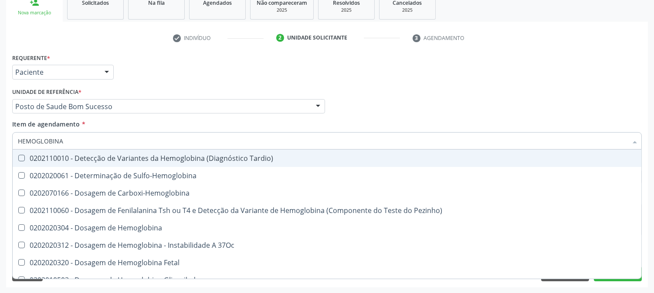
type input "HEMOGLOBINA G"
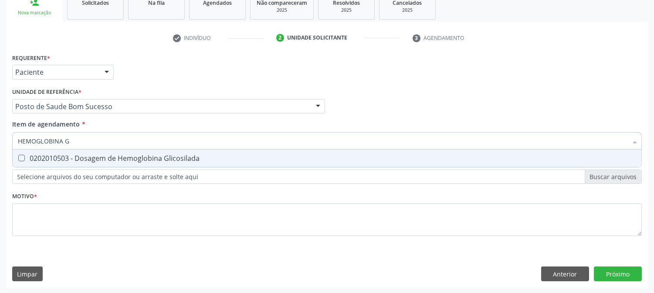
click at [93, 163] on span "0202010503 - Dosagem de Hemoglobina Glicosilada" at bounding box center [327, 158] width 628 height 17
checkbox Glicosilada "true"
drag, startPoint x: 84, startPoint y: 142, endPoint x: 40, endPoint y: 154, distance: 44.7
click at [40, 147] on div "HEMOGLOBINA G Desfazer seleção 0202010503 - Dosagem de Hemoglobina Glicosilada …" at bounding box center [326, 139] width 629 height 15
type input "HEMOGR"
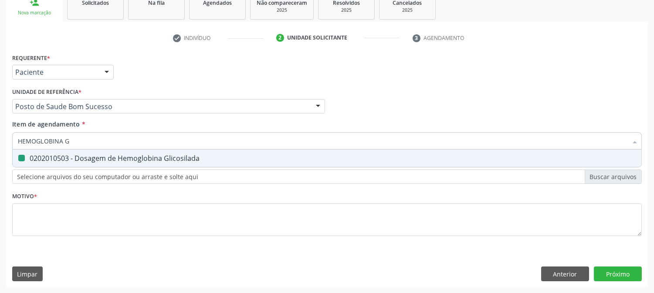
checkbox Glicosilada "false"
type input "HEMOGRAM"
click at [55, 155] on div "0202020380 - Hemograma Completo" at bounding box center [327, 158] width 618 height 7
checkbox Completo "true"
drag, startPoint x: 64, startPoint y: 140, endPoint x: 0, endPoint y: 145, distance: 63.8
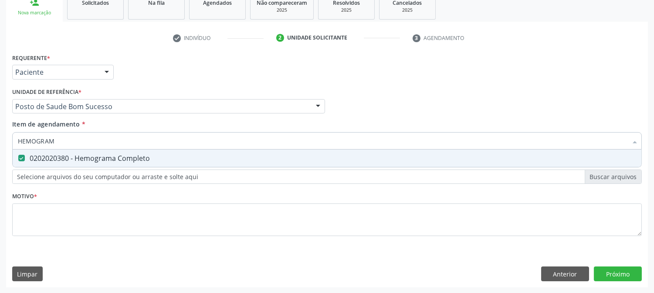
click at [0, 145] on div "Acompanhamento Acompanhe a situação das marcações correntes e finalizadas Relat…" at bounding box center [327, 102] width 654 height 384
type input "T4"
checkbox Completo "false"
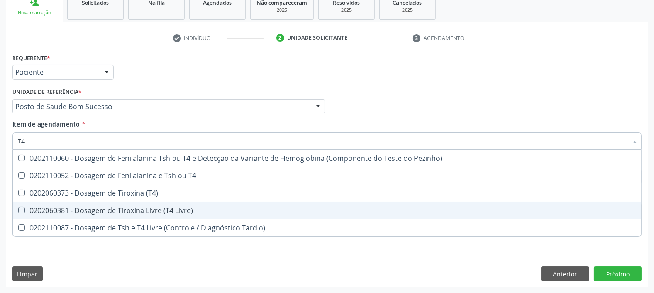
click at [83, 209] on div "0202060381 - Dosagem de Tiroxina Livre (T4 Livre)" at bounding box center [327, 210] width 618 height 7
checkbox Livre\) "true"
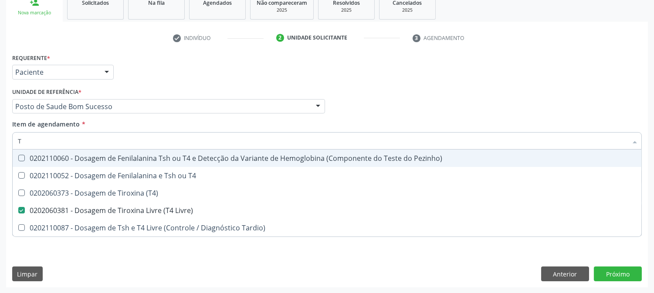
type input "TS"
checkbox Livre\) "false"
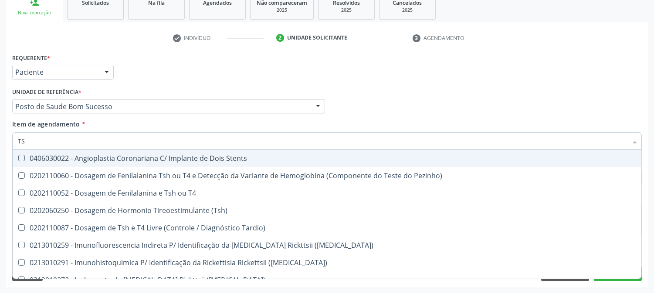
type input "TSH"
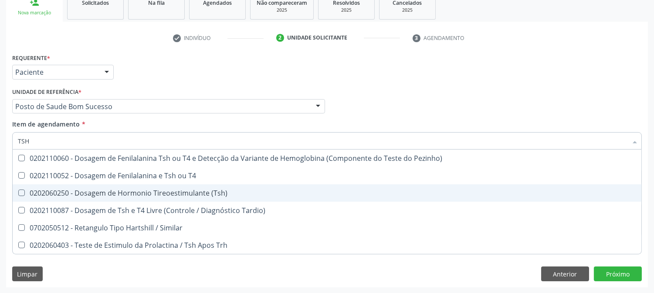
click at [69, 187] on span "0202060250 - Dosagem de Hormonio Tireoestimulante (Tsh)" at bounding box center [327, 193] width 628 height 17
checkbox \(Tsh\) "true"
click at [0, 165] on div "Acompanhamento Acompanhe a situação das marcações correntes e finalizadas Relat…" at bounding box center [327, 102] width 654 height 384
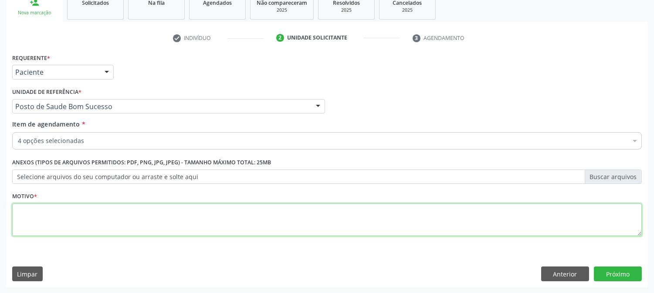
drag, startPoint x: 99, startPoint y: 211, endPoint x: 95, endPoint y: 207, distance: 5.6
click at [99, 211] on textarea at bounding box center [326, 220] width 629 height 33
type textarea "."
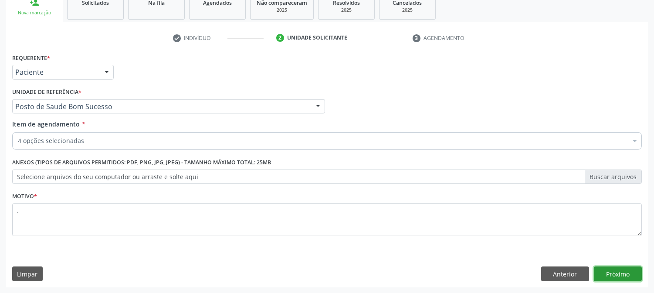
click at [602, 271] on button "Próximo" at bounding box center [618, 274] width 48 height 15
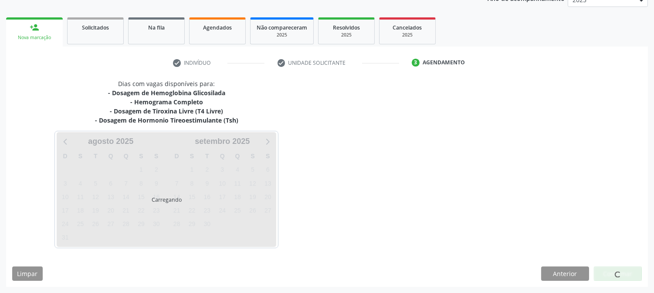
scroll to position [112, 0]
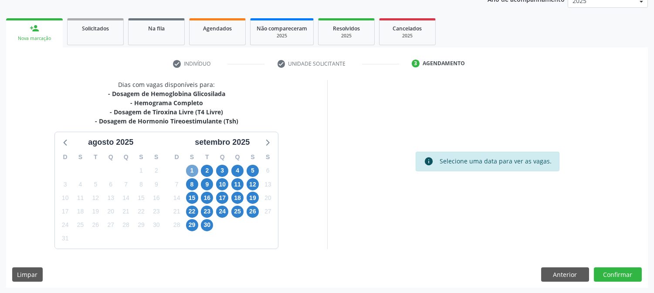
click at [189, 170] on span "1" at bounding box center [192, 171] width 12 height 12
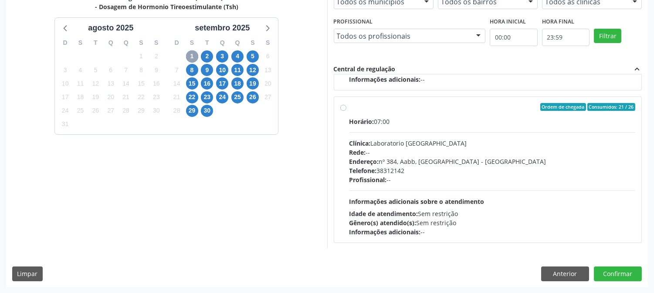
scroll to position [290, 0]
click at [436, 195] on div "Horário: 07:00 Clínica: Laboratorio [GEOGRAPHIC_DATA] Rede: -- Endereço: [STREE…" at bounding box center [492, 177] width 286 height 120
click at [346, 111] on input "Ordem de chegada Consumidos: 21 / 26 Horário: 07:00 Clínica: Laboratorio [GEOGR…" at bounding box center [343, 107] width 6 height 8
radio input "true"
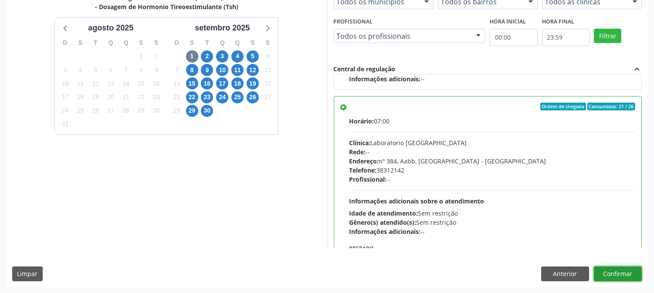
click at [630, 277] on button "Confirmar" at bounding box center [618, 274] width 48 height 15
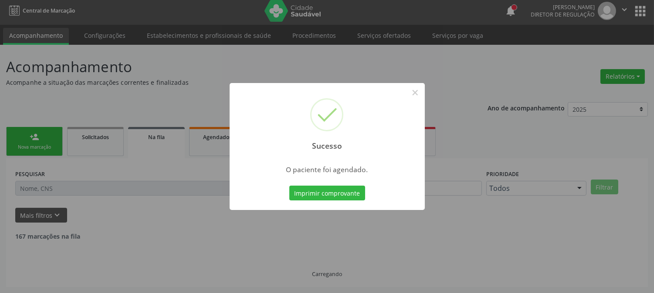
scroll to position [0, 0]
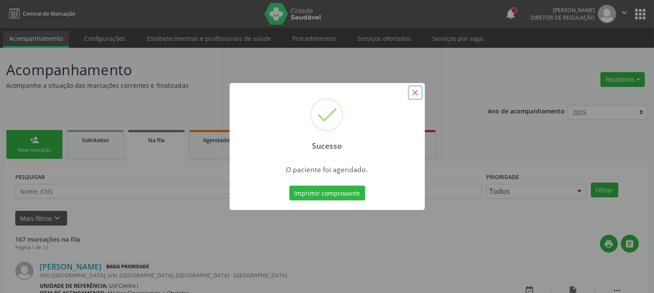
click at [410, 92] on button "×" at bounding box center [415, 92] width 15 height 15
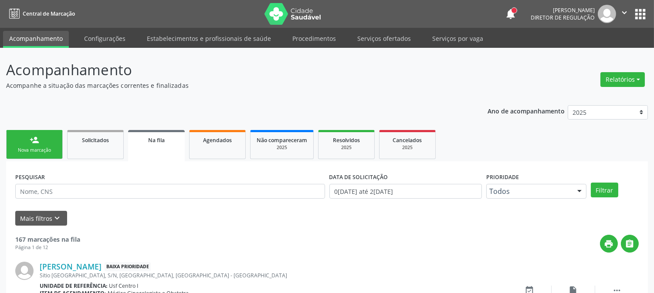
click at [51, 146] on link "person_add Nova marcação" at bounding box center [34, 144] width 57 height 29
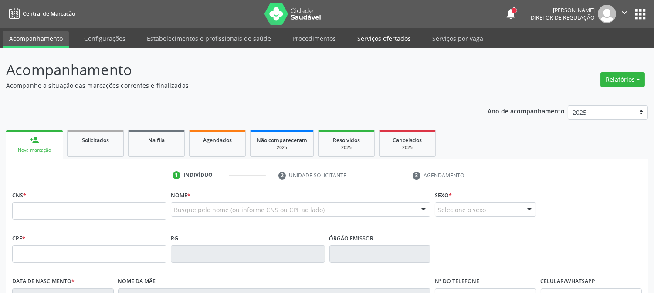
click at [355, 37] on link "Serviços ofertados" at bounding box center [384, 38] width 66 height 15
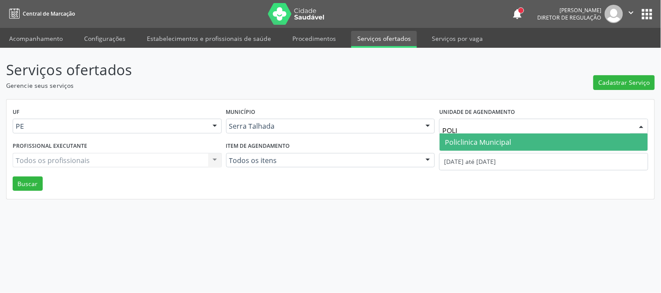
type input "POLIC"
click at [481, 144] on span "Policlinica Municipal" at bounding box center [478, 143] width 66 height 10
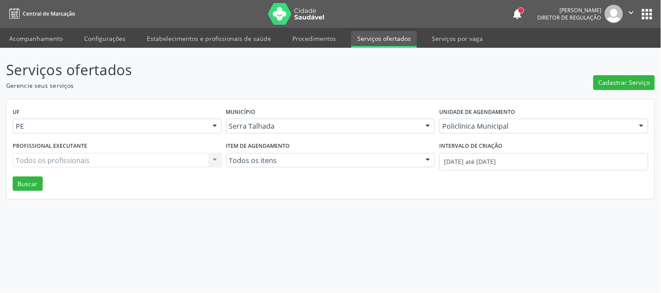
drag, startPoint x: 482, startPoint y: 153, endPoint x: 482, endPoint y: 158, distance: 5.2
click at [482, 154] on div "Intervalo de criação [DATE] até [DATE]" at bounding box center [543, 155] width 209 height 31
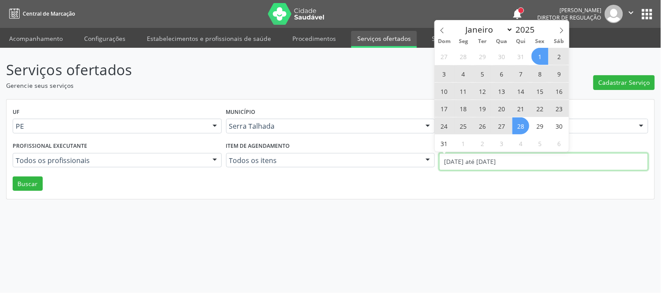
click at [482, 158] on input "[DATE] até [DATE]" at bounding box center [543, 161] width 209 height 17
click at [467, 95] on span "11" at bounding box center [463, 91] width 17 height 17
type input "[DATE]"
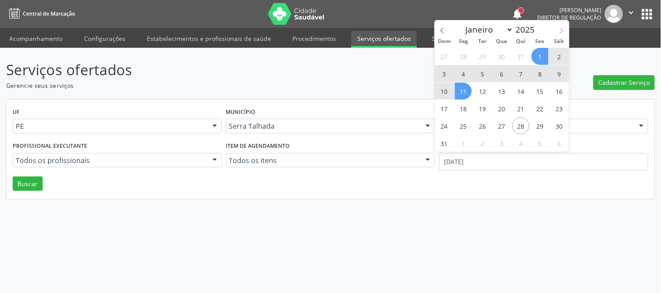
click at [564, 30] on span at bounding box center [561, 27] width 15 height 15
select select "8"
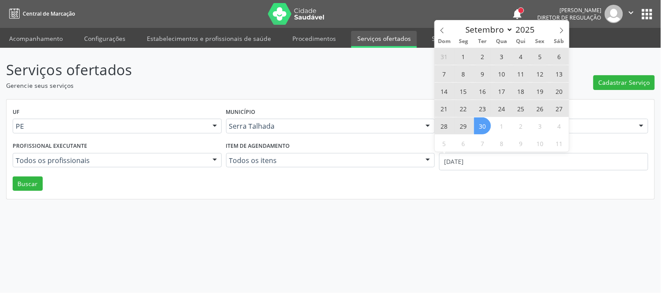
click at [484, 125] on span "30" at bounding box center [482, 126] width 17 height 17
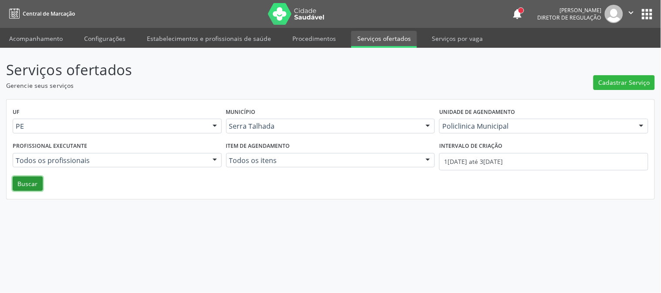
click at [16, 185] on button "Buscar" at bounding box center [28, 184] width 30 height 15
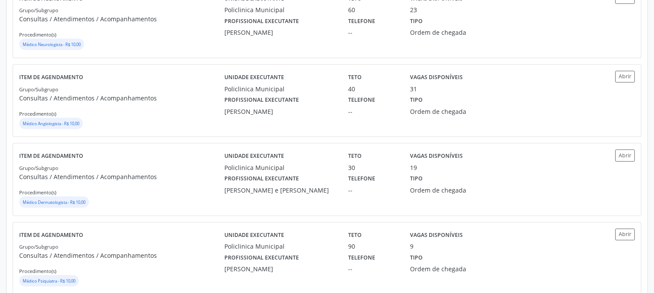
scroll to position [1211, 0]
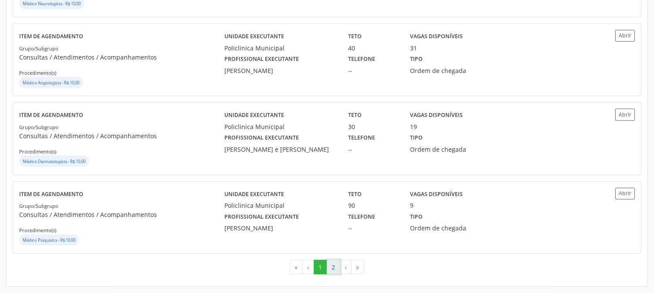
click at [332, 264] on button "2" at bounding box center [333, 267] width 13 height 15
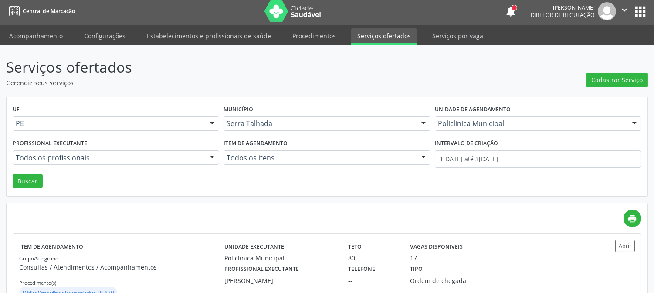
scroll to position [0, 0]
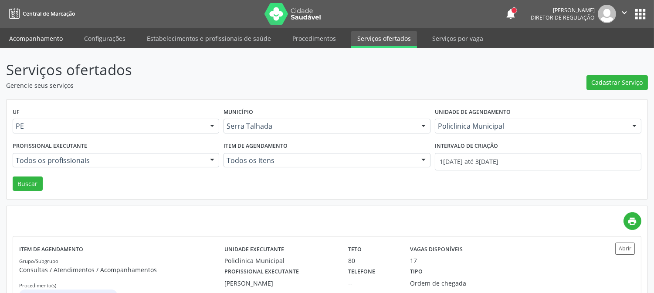
click at [27, 37] on link "Acompanhamento" at bounding box center [36, 38] width 66 height 15
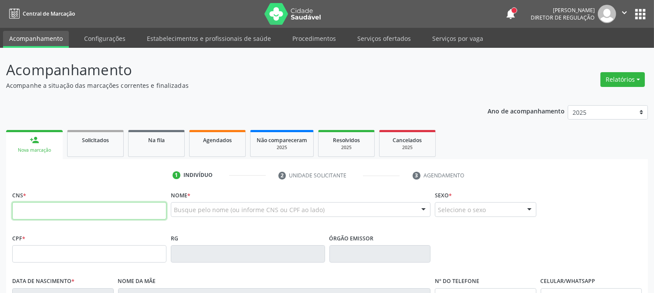
click at [128, 205] on input "text" at bounding box center [89, 210] width 154 height 17
type input "700 0029 0675 8803"
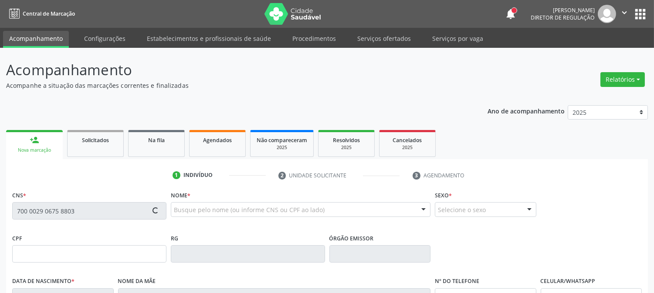
type input "096.974.124-30"
type input "[DATE]"
type input "[PERSON_NAME]"
type input "[PHONE_NUMBER]"
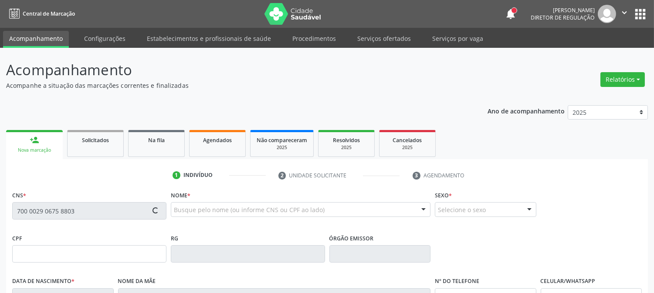
type input "026.165.284-28"
type input "265"
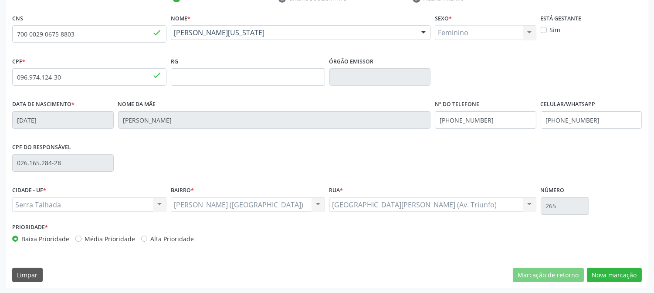
scroll to position [178, 0]
drag, startPoint x: 77, startPoint y: 30, endPoint x: 20, endPoint y: 32, distance: 56.6
click at [10, 32] on div "CNS 700 0029 0675 8803 done" at bounding box center [89, 32] width 159 height 43
click at [611, 275] on button "Nova marcação" at bounding box center [614, 275] width 55 height 15
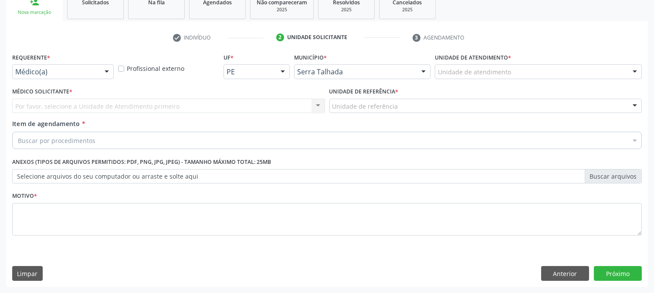
scroll to position [138, 0]
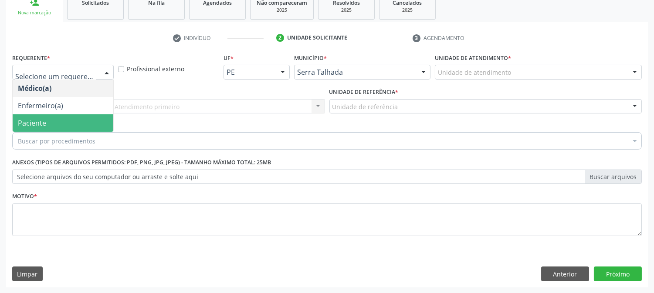
click at [56, 125] on span "Paciente" at bounding box center [63, 123] width 101 height 17
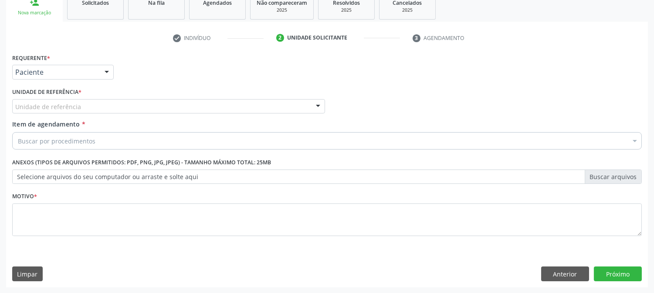
click at [83, 107] on div "Unidade de referência" at bounding box center [168, 106] width 313 height 15
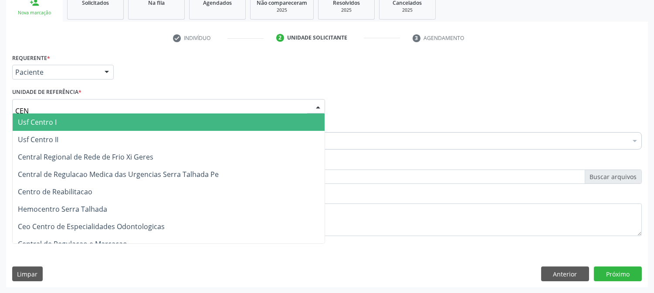
type input "CENT"
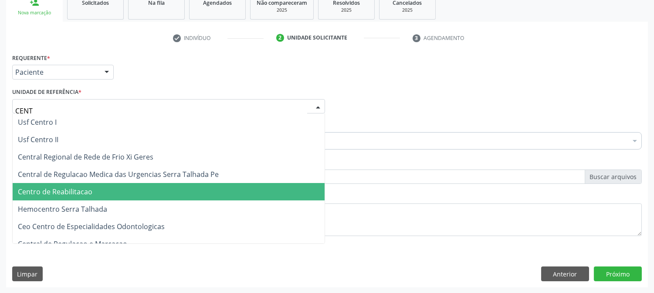
click at [99, 189] on span "Centro de Reabilitacao" at bounding box center [169, 191] width 312 height 17
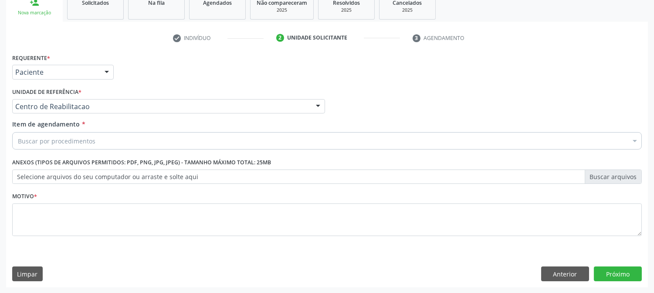
click at [108, 141] on div "Buscar por procedimentos" at bounding box center [326, 140] width 629 height 17
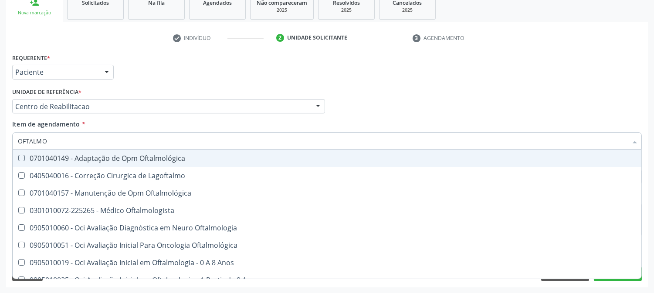
type input "OFTALMOL"
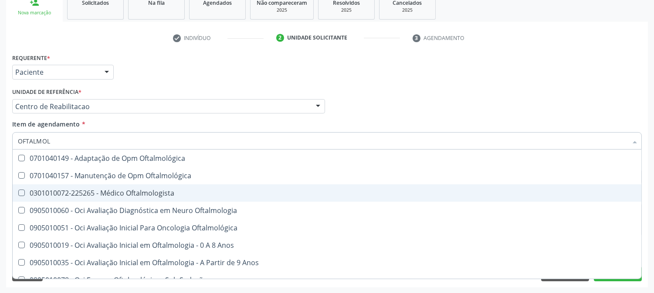
click at [86, 190] on div "0301010072-225265 - Médico Oftalmologista" at bounding box center [327, 193] width 618 height 7
checkbox Oftalmologista "true"
click at [0, 163] on div "Acompanhamento Acompanhe a situação das marcações correntes e finalizadas Relat…" at bounding box center [327, 102] width 654 height 384
checkbox Oftalmológica "true"
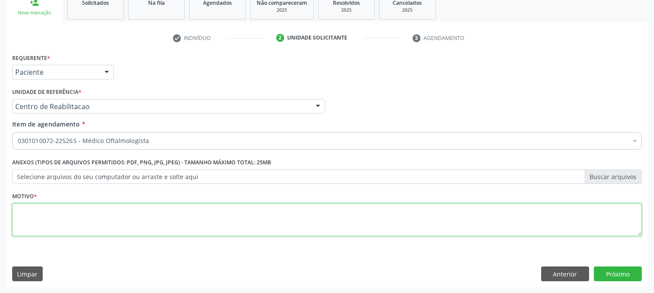
click at [44, 233] on textarea at bounding box center [326, 220] width 629 height 33
type textarea "."
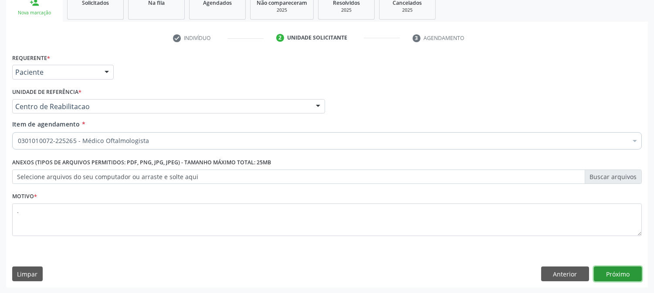
click at [600, 277] on button "Próximo" at bounding box center [618, 274] width 48 height 15
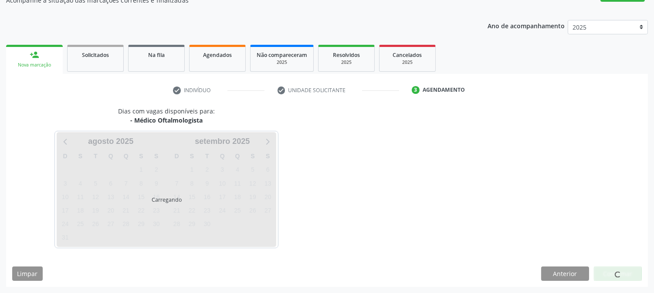
scroll to position [85, 0]
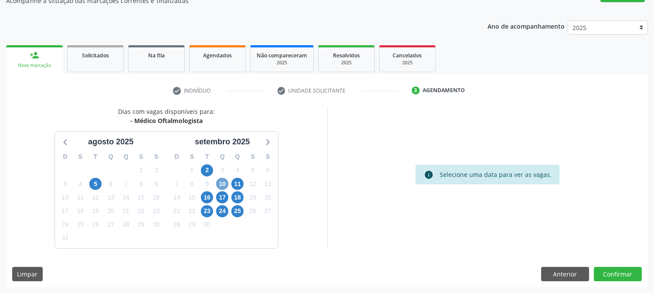
click at [223, 185] on span "10" at bounding box center [222, 184] width 12 height 12
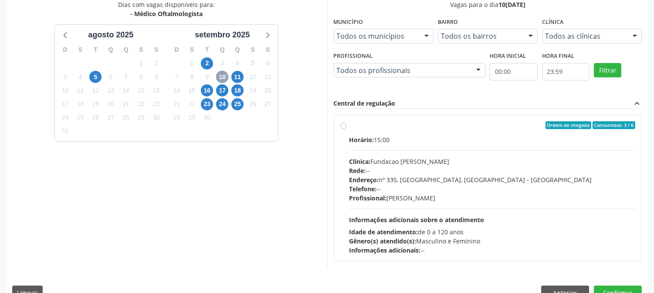
scroll to position [211, 0]
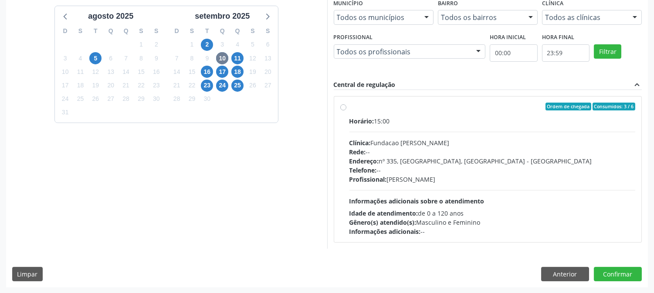
click at [403, 176] on div "Profissional: [PERSON_NAME]" at bounding box center [492, 179] width 286 height 9
click at [346, 111] on input "Ordem de chegada Consumidos: 3 / 6 Horário: 15:00 Clínica: Fundacao [PERSON_NAM…" at bounding box center [343, 107] width 6 height 8
radio input "true"
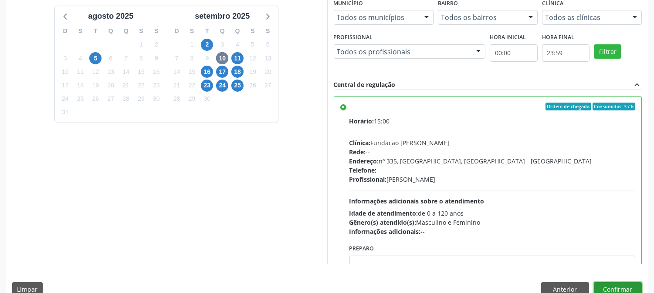
click at [622, 286] on button "Confirmar" at bounding box center [618, 290] width 48 height 15
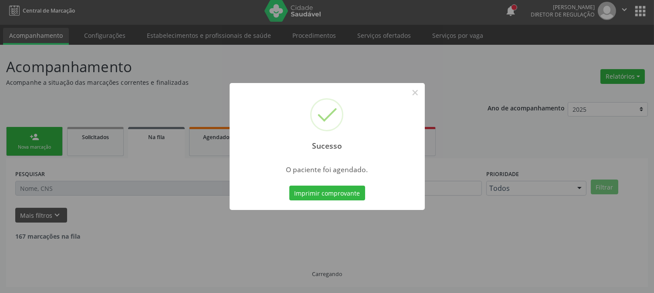
scroll to position [0, 0]
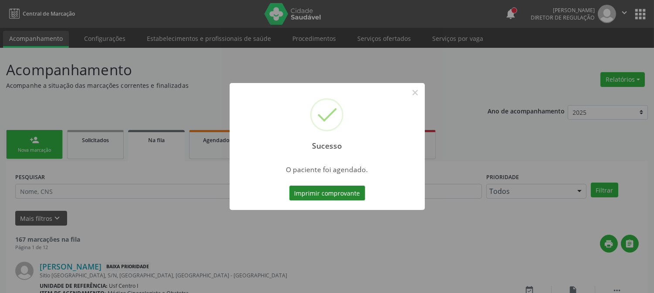
click at [333, 197] on button "Imprimir comprovante" at bounding box center [327, 193] width 76 height 15
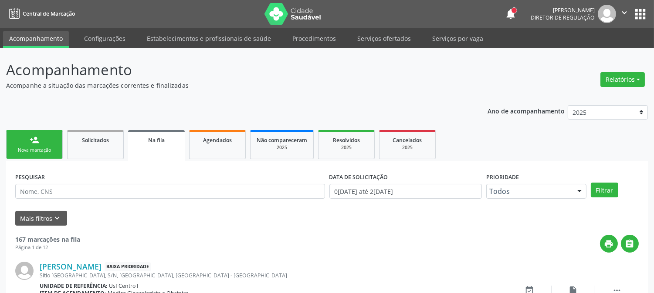
click at [48, 147] on div "Nova marcação" at bounding box center [35, 150] width 44 height 7
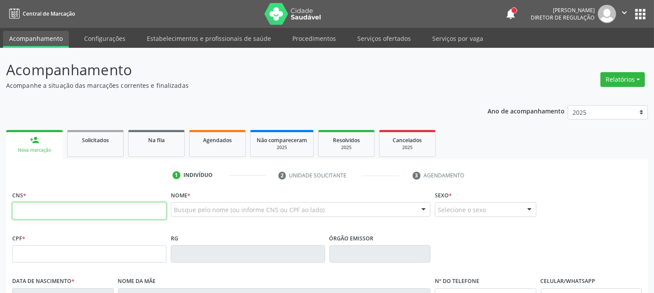
click at [68, 205] on input "text" at bounding box center [89, 210] width 154 height 17
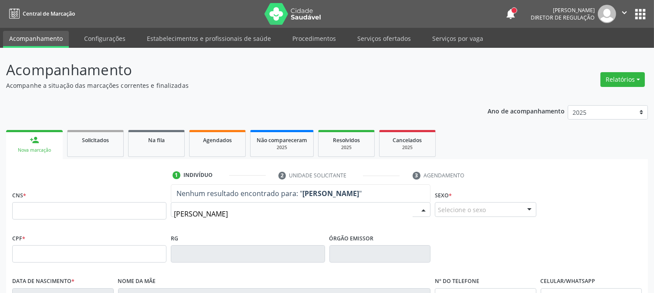
type input "[PERSON_NAME]"
drag, startPoint x: 252, startPoint y: 211, endPoint x: 98, endPoint y: 187, distance: 155.1
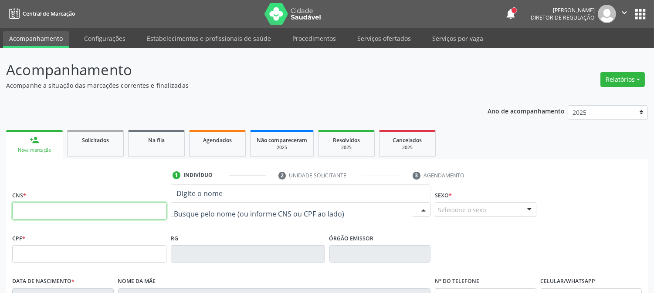
click at [121, 217] on input "text" at bounding box center [89, 210] width 154 height 17
type input "708 4027 5968 9561"
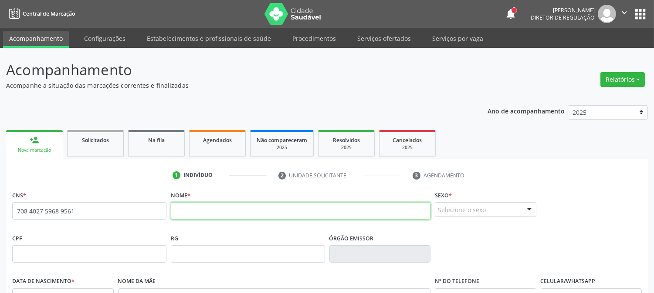
click at [260, 214] on input "text" at bounding box center [301, 210] width 260 height 17
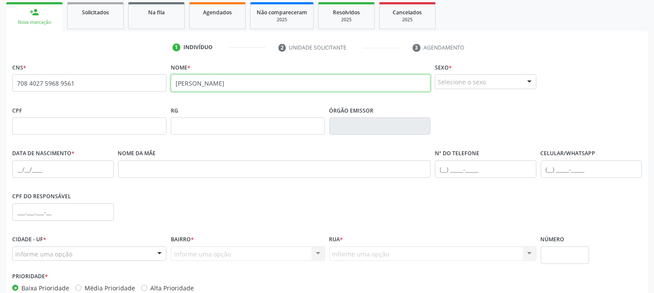
scroll to position [145, 0]
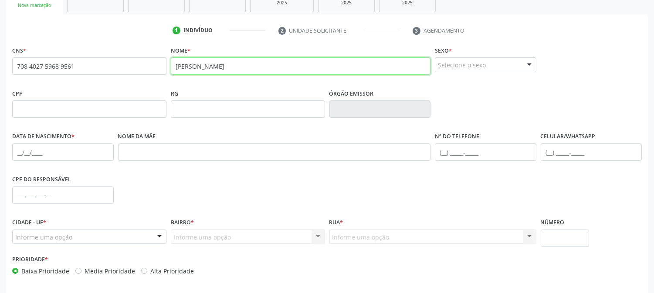
type input "[PERSON_NAME]"
click at [514, 66] on div "Selecione o sexo" at bounding box center [485, 64] width 101 height 15
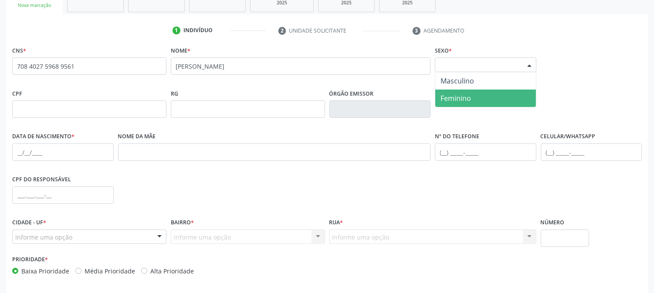
click at [493, 99] on span "Feminino" at bounding box center [485, 98] width 101 height 17
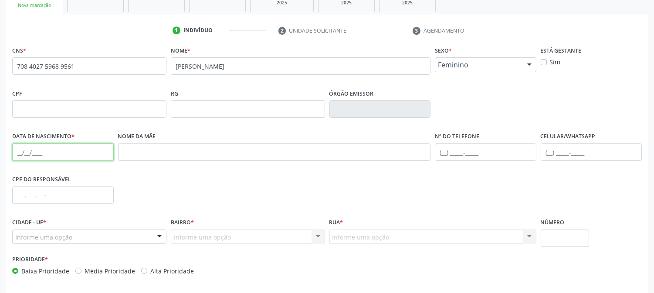
click at [12, 157] on input "text" at bounding box center [62, 152] width 101 height 17
type input "[DATE]"
click at [72, 237] on div "Informe uma opção" at bounding box center [89, 237] width 154 height 15
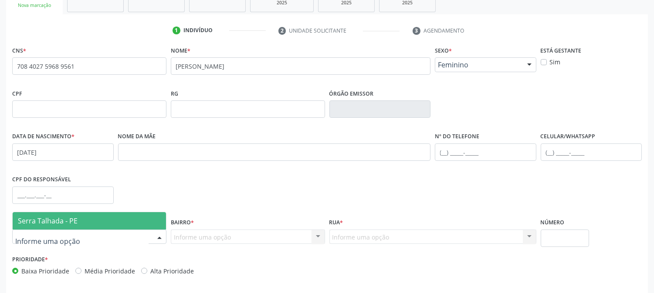
click at [78, 220] on span "Serra Talhada - PE" at bounding box center [89, 220] width 153 height 17
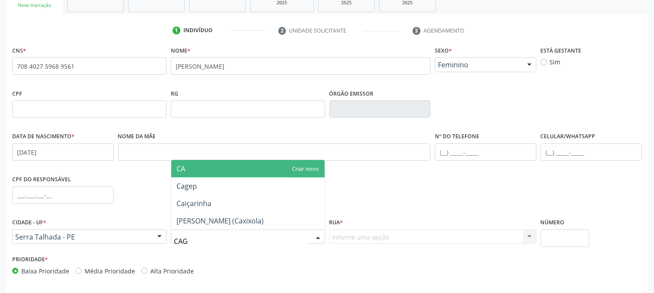
type input "CAGE"
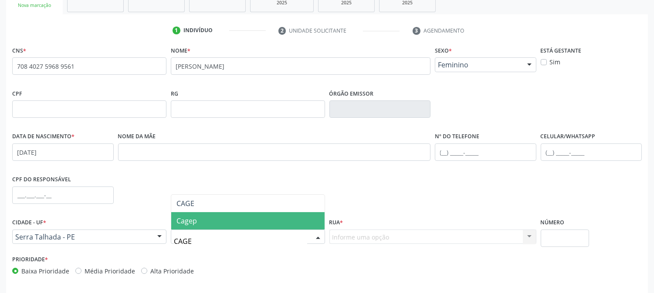
click at [206, 224] on span "Cagep" at bounding box center [247, 220] width 153 height 17
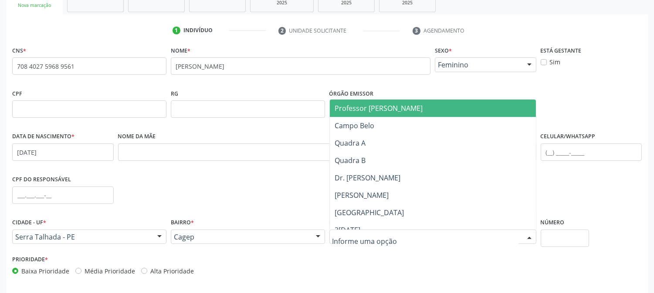
type input "P"
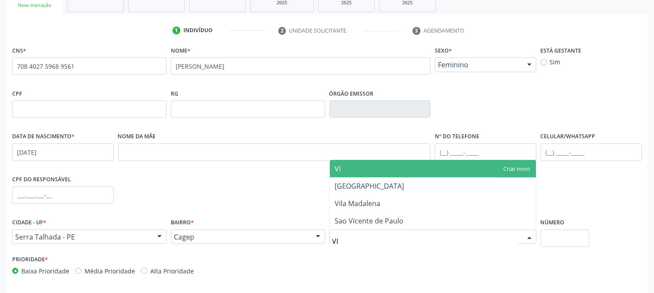
type input "VIL"
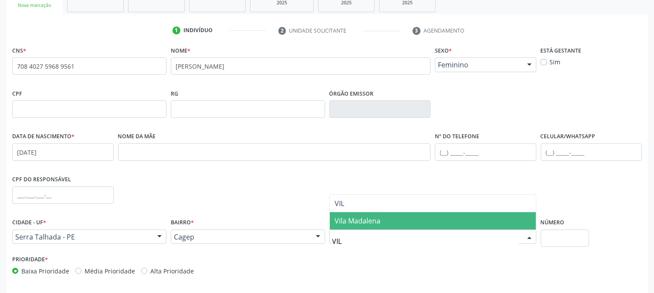
click at [369, 223] on span "Vila Madalena" at bounding box center [358, 221] width 46 height 10
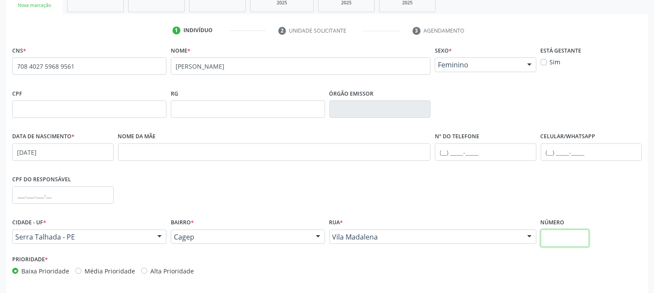
click at [553, 235] on input "text" at bounding box center [564, 238] width 48 height 17
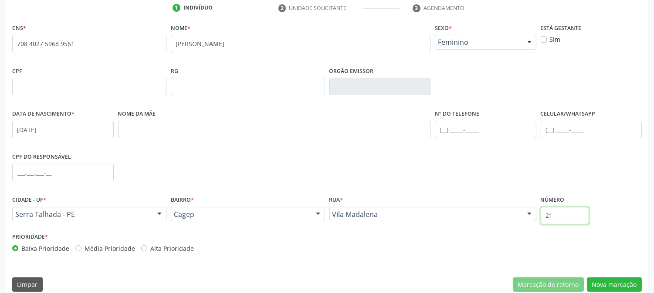
scroll to position [178, 0]
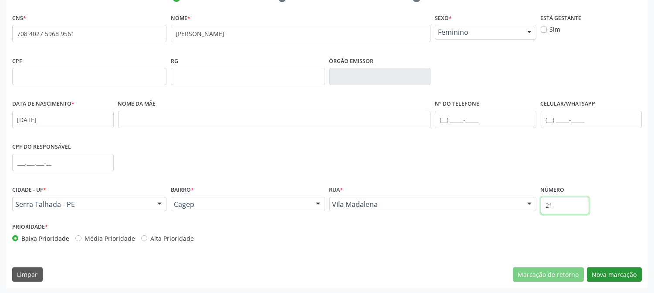
type input "21"
click at [606, 273] on button "Nova marcação" at bounding box center [614, 275] width 55 height 15
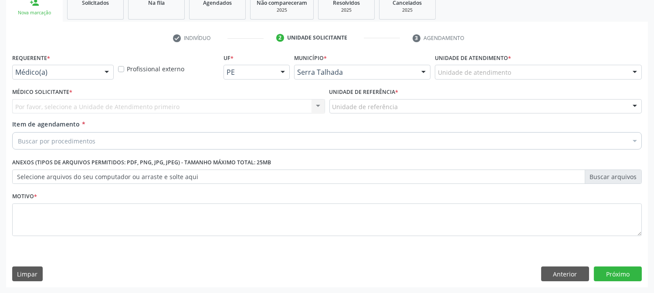
click at [109, 72] on div at bounding box center [106, 72] width 13 height 15
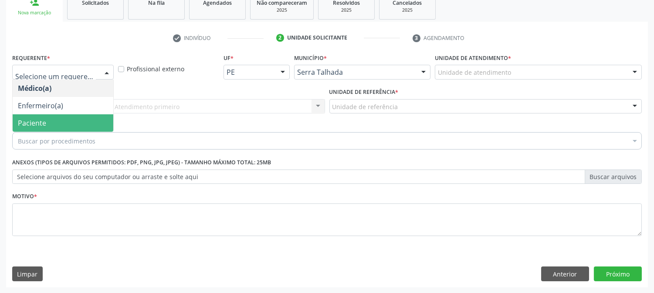
click at [64, 115] on span "Paciente" at bounding box center [63, 123] width 101 height 17
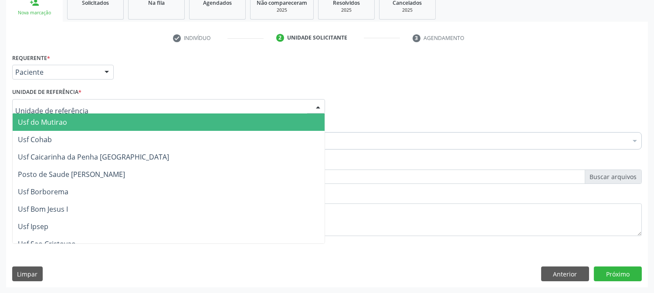
click at [83, 105] on div at bounding box center [168, 106] width 313 height 15
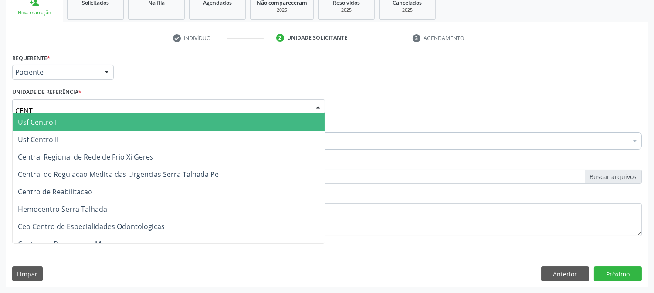
type input "CENTR"
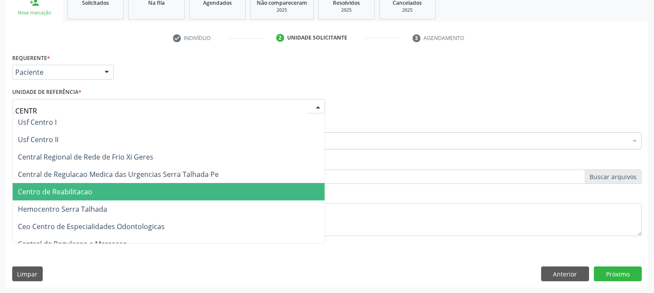
click at [92, 189] on span "Centro de Reabilitacao" at bounding box center [169, 191] width 312 height 17
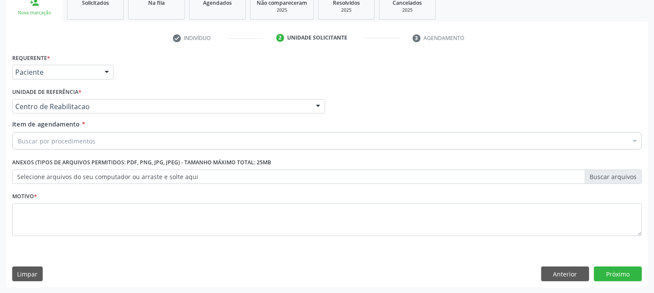
click at [97, 134] on div "Buscar por procedimentos" at bounding box center [326, 140] width 629 height 17
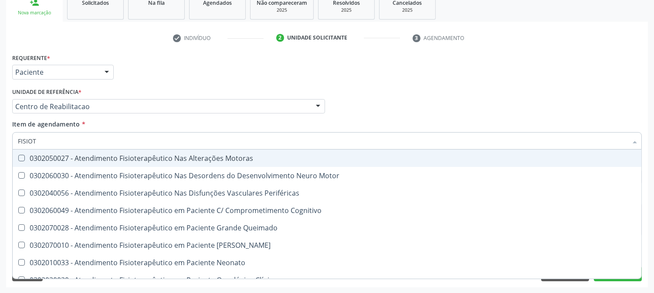
type input "FISIOTE"
click at [99, 162] on span "0302050027 - Atendimento Fisioterapêutico Nas Alterações Motoras" at bounding box center [327, 158] width 628 height 17
checkbox Motoras "true"
click at [0, 159] on div "Acompanhamento Acompanhe a situação das marcações correntes e finalizadas Relat…" at bounding box center [327, 102] width 654 height 384
checkbox Motor "true"
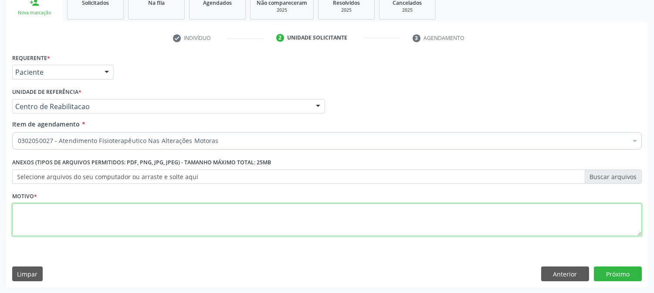
click at [51, 224] on textarea at bounding box center [326, 220] width 629 height 33
type textarea "."
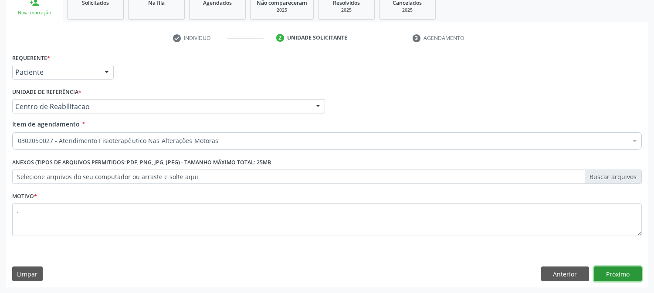
click at [616, 279] on button "Próximo" at bounding box center [618, 274] width 48 height 15
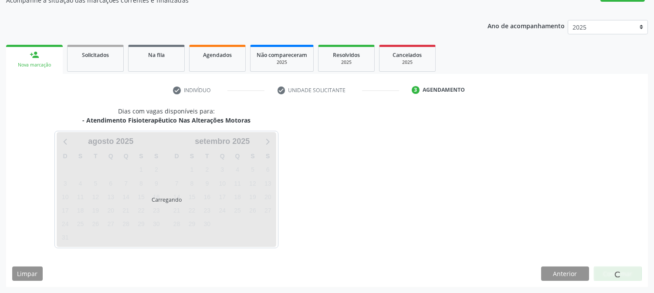
scroll to position [85, 0]
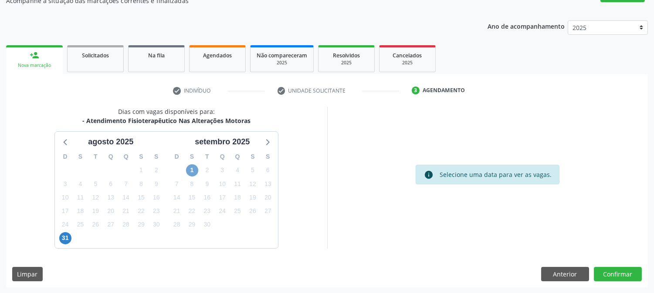
click at [189, 172] on span "1" at bounding box center [192, 171] width 12 height 12
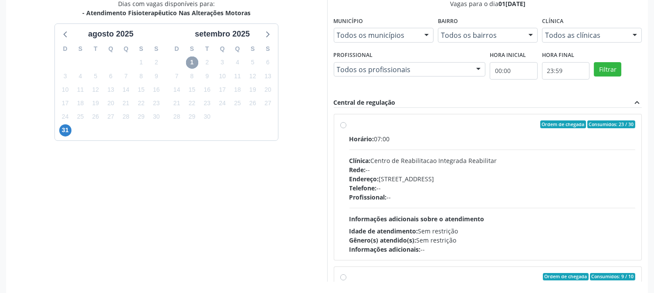
scroll to position [226, 0]
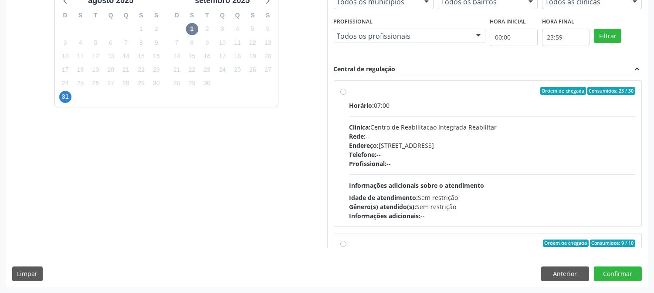
click at [438, 198] on div "Idade de atendimento: Sem restrição" at bounding box center [492, 197] width 286 height 9
click at [346, 95] on input "Ordem de chegada Consumidos: 23 / 30 Horário: 07:00 Clínica: Centro de Reabilit…" at bounding box center [343, 91] width 6 height 8
radio input "true"
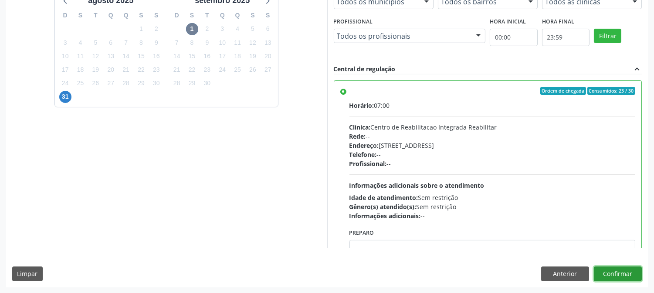
click at [625, 280] on button "Confirmar" at bounding box center [618, 274] width 48 height 15
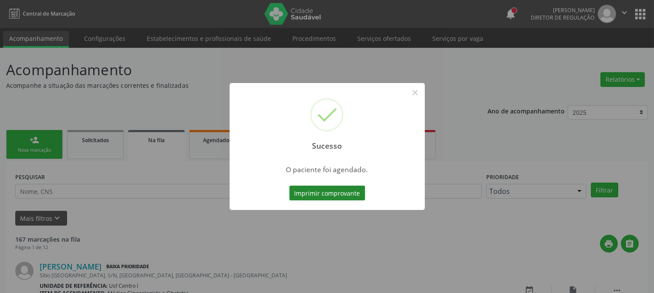
click at [351, 192] on button "Imprimir comprovante" at bounding box center [327, 193] width 76 height 15
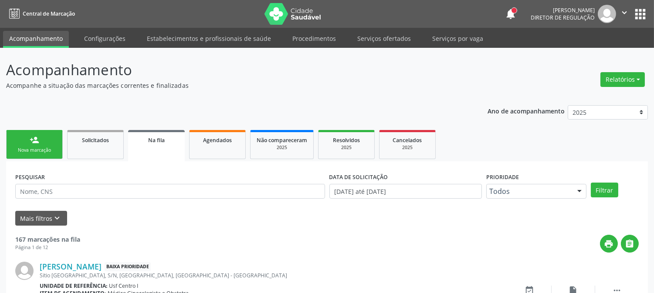
click at [38, 144] on div "person_add" at bounding box center [35, 140] width 10 height 10
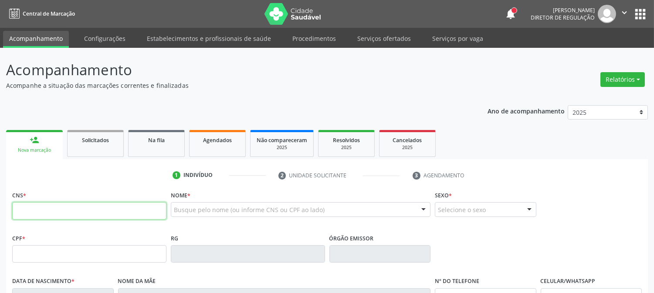
click at [46, 210] on input "text" at bounding box center [89, 210] width 154 height 17
paste input "700 0029 0675 8803"
type input "700 0029 0675 8803"
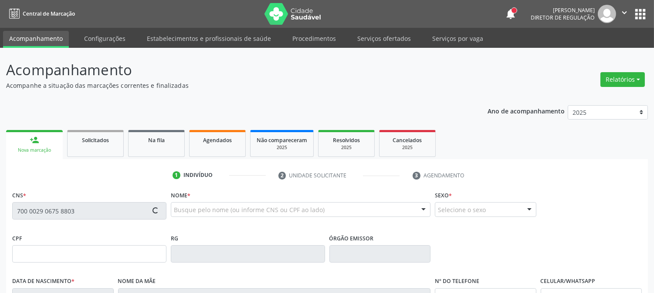
type input "096.974.124-30"
type input "[DATE]"
type input "[PERSON_NAME]"
type input "[PHONE_NUMBER]"
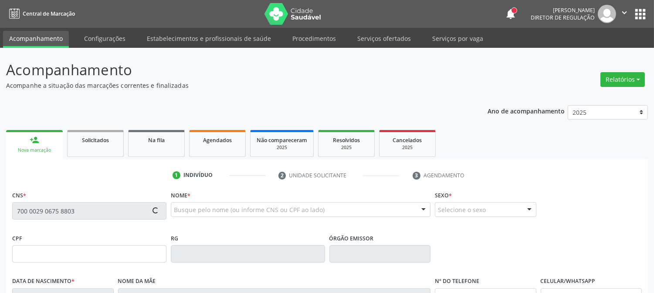
type input "026.165.284-28"
type input "265"
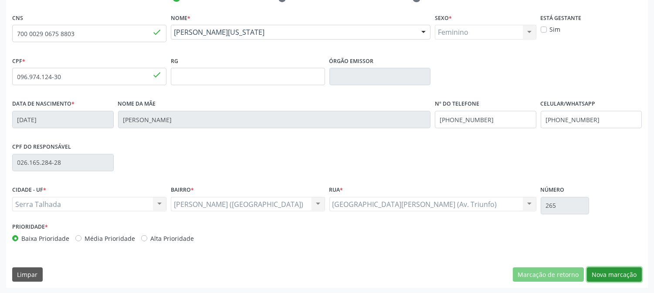
click at [621, 270] on button "Nova marcação" at bounding box center [614, 275] width 55 height 15
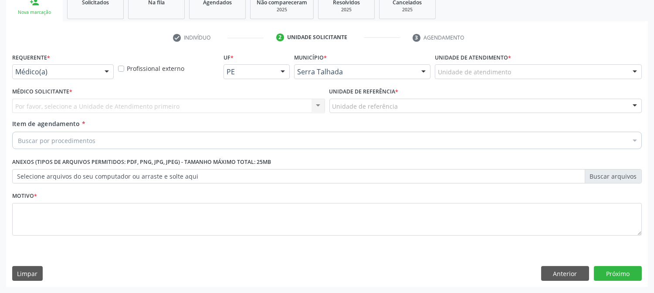
scroll to position [138, 0]
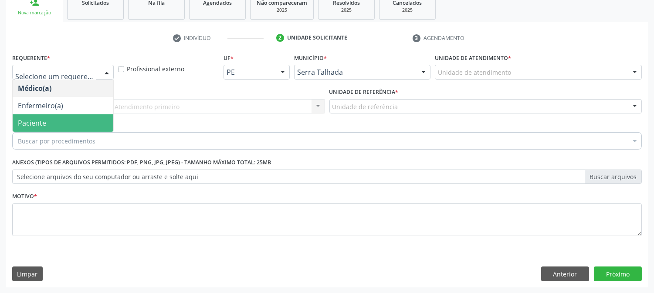
click at [43, 122] on span "Paciente" at bounding box center [32, 123] width 28 height 10
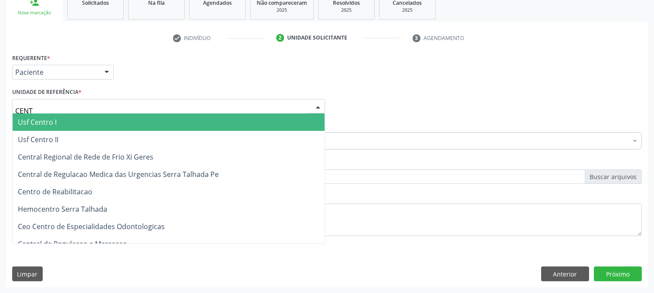
type input "CENTR"
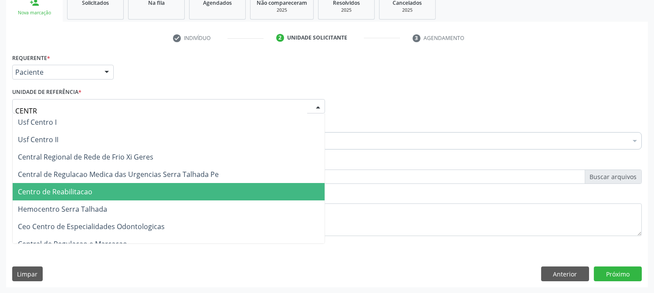
click at [61, 195] on span "Centro de Reabilitacao" at bounding box center [55, 192] width 74 height 10
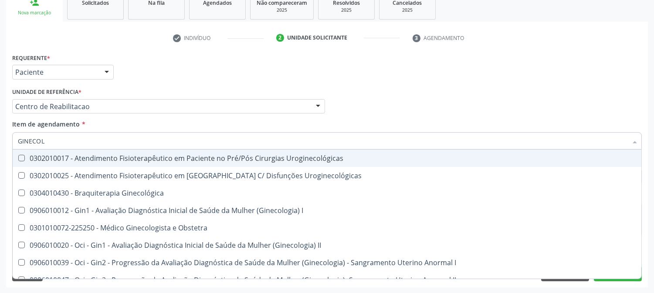
type input "GINECOLO"
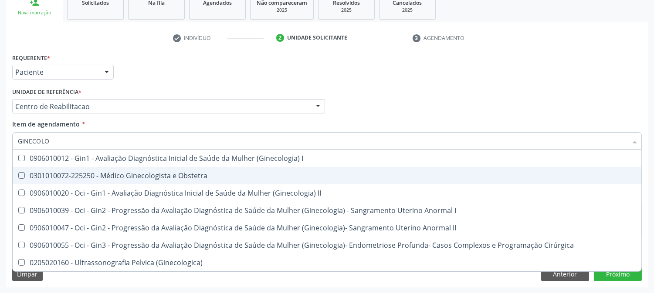
click at [84, 172] on div "0301010072-225250 - Médico Ginecologista e Obstetra" at bounding box center [327, 175] width 618 height 7
checkbox Obstetra "true"
click at [0, 183] on div "Acompanhamento Acompanhe a situação das marcações correntes e finalizadas Relat…" at bounding box center [327, 102] width 654 height 384
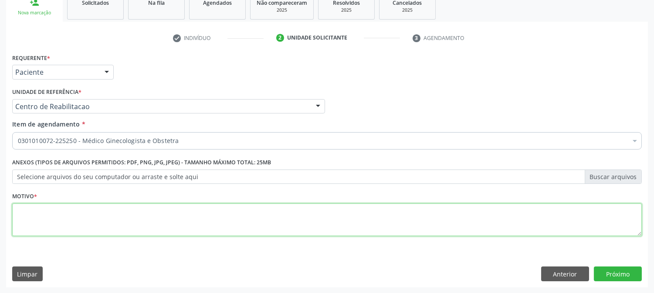
click at [118, 221] on textarea at bounding box center [326, 220] width 629 height 33
type textarea "."
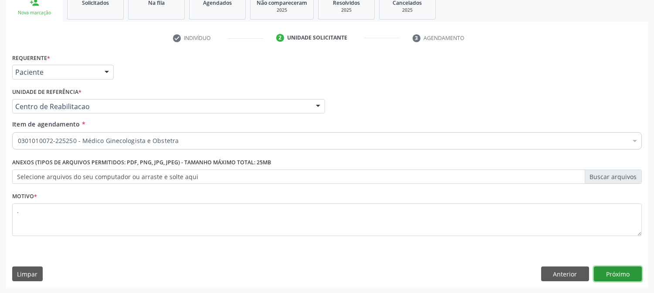
click at [610, 273] on button "Próximo" at bounding box center [618, 274] width 48 height 15
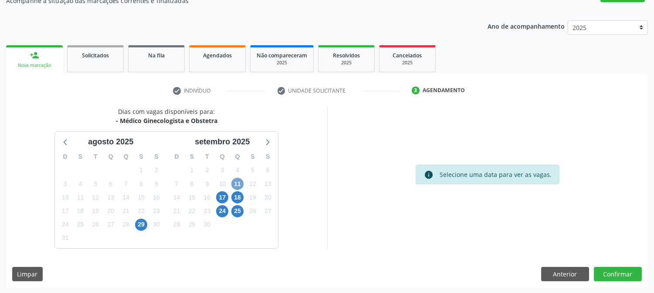
click at [241, 183] on span "11" at bounding box center [237, 184] width 12 height 12
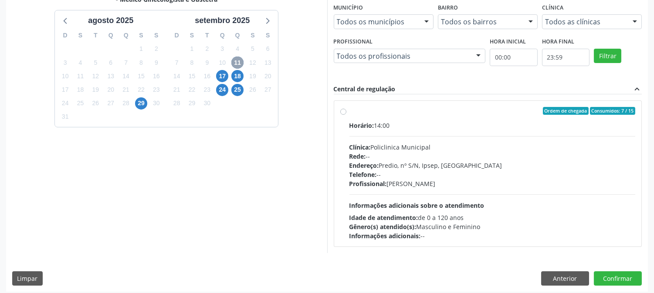
scroll to position [211, 0]
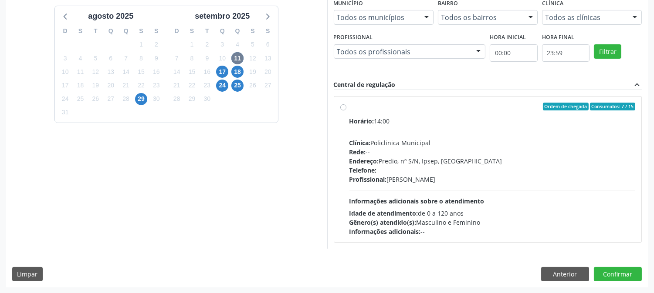
click at [445, 171] on div "Telefone: --" at bounding box center [492, 170] width 286 height 9
click at [346, 111] on input "Ordem de chegada Consumidos: 7 / 15 Horário: 14:00 Clínica: Policlinica Municip…" at bounding box center [343, 107] width 6 height 8
radio input "true"
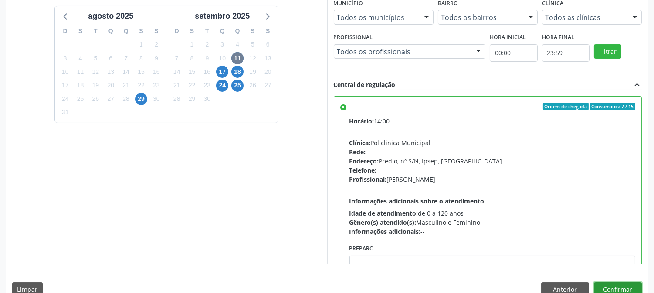
click at [612, 284] on button "Confirmar" at bounding box center [618, 290] width 48 height 15
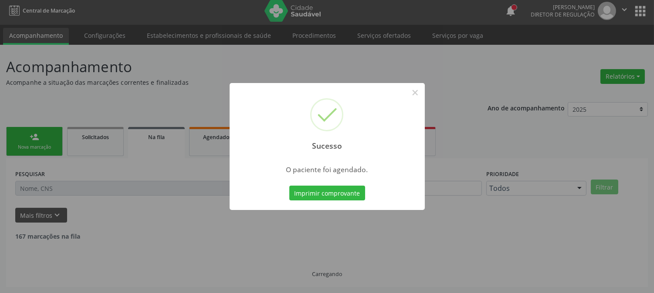
scroll to position [0, 0]
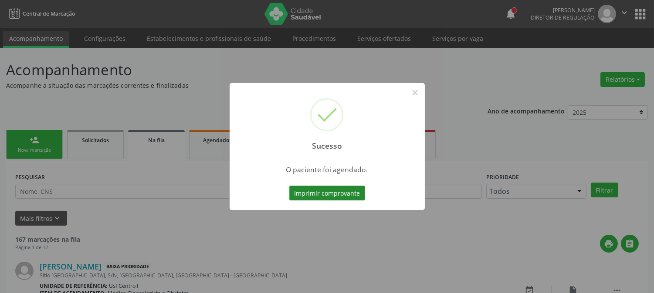
click at [318, 190] on button "Imprimir comprovante" at bounding box center [327, 193] width 76 height 15
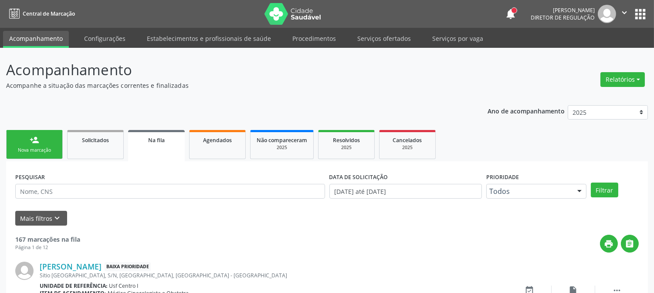
click at [49, 146] on link "person_add Nova marcação" at bounding box center [34, 144] width 57 height 29
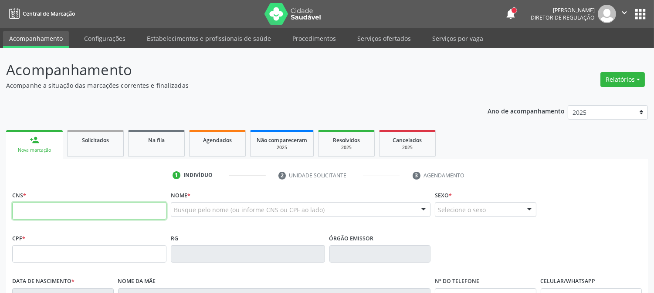
click at [50, 203] on input "text" at bounding box center [89, 210] width 154 height 17
paste input "700 0029 0675 8803"
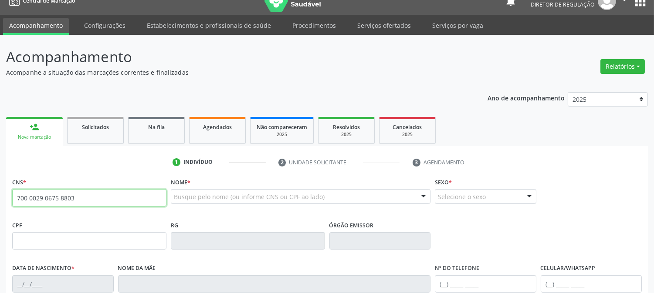
type input "700 0029 0675 8803"
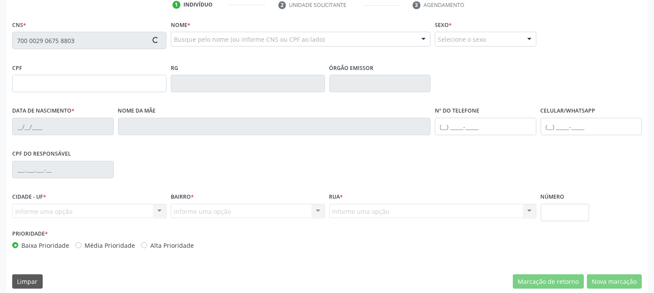
scroll to position [178, 0]
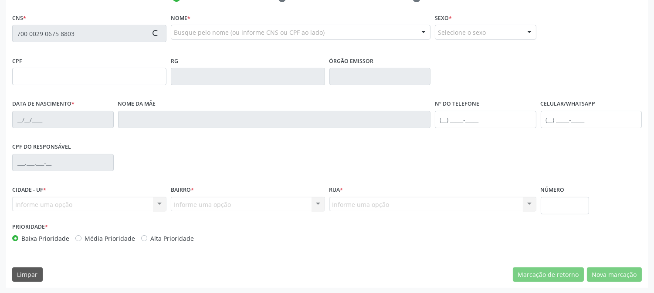
type input "096.974.124-30"
type input "[DATE]"
type input "[PERSON_NAME]"
type input "[PHONE_NUMBER]"
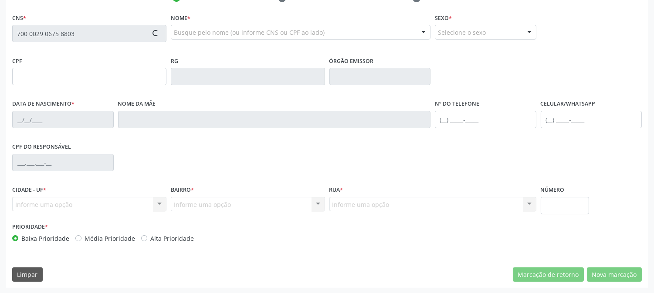
type input "026.165.284-28"
type input "265"
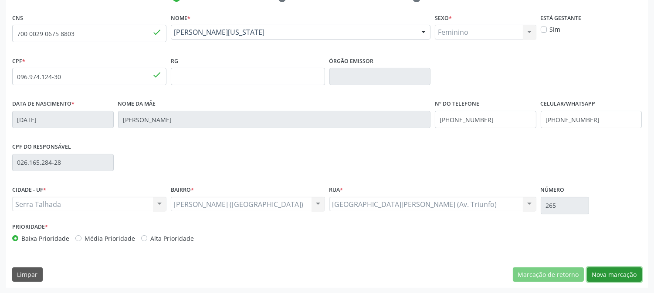
click at [601, 273] on button "Nova marcação" at bounding box center [614, 275] width 55 height 15
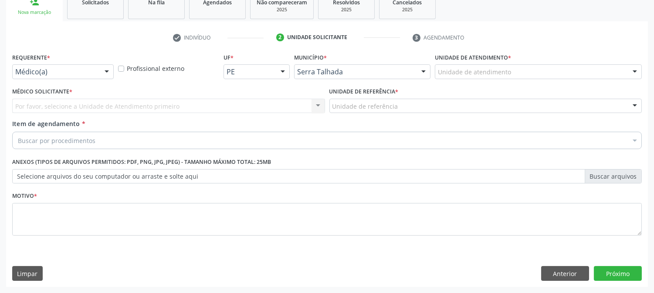
scroll to position [138, 0]
click at [103, 71] on div at bounding box center [106, 72] width 13 height 15
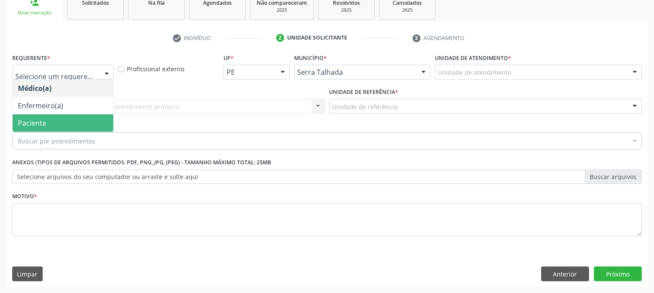
click at [75, 115] on span "Paciente" at bounding box center [63, 123] width 101 height 17
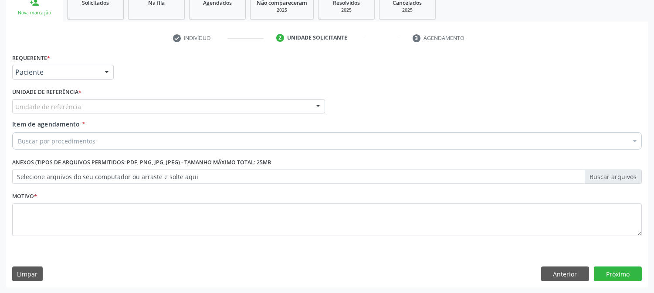
click at [88, 105] on div "Unidade de referência" at bounding box center [168, 106] width 313 height 15
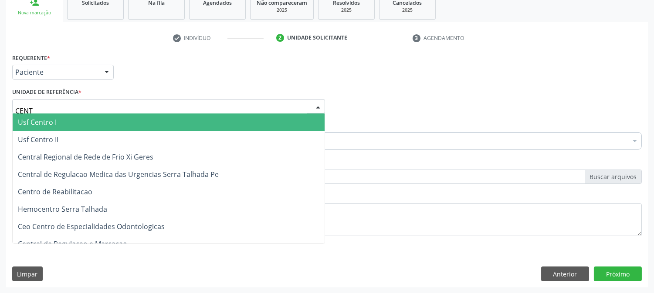
type input "CENTR"
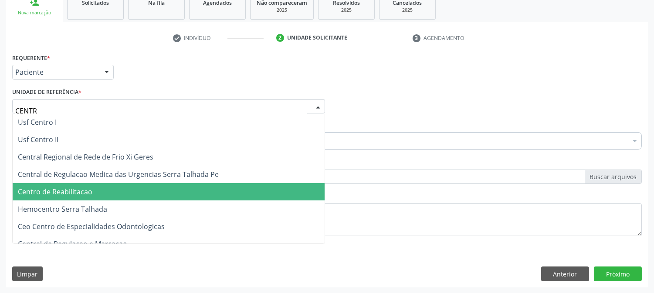
click at [105, 189] on span "Centro de Reabilitacao" at bounding box center [169, 191] width 312 height 17
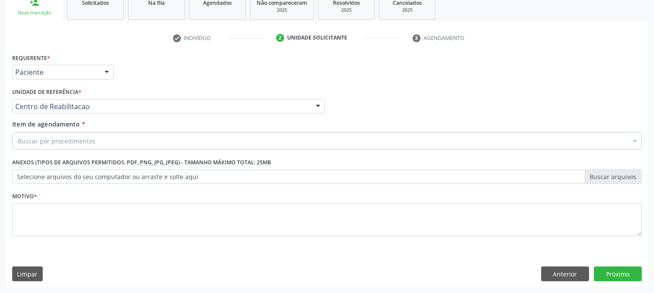
click at [128, 138] on div "Buscar por procedimentos" at bounding box center [326, 140] width 629 height 17
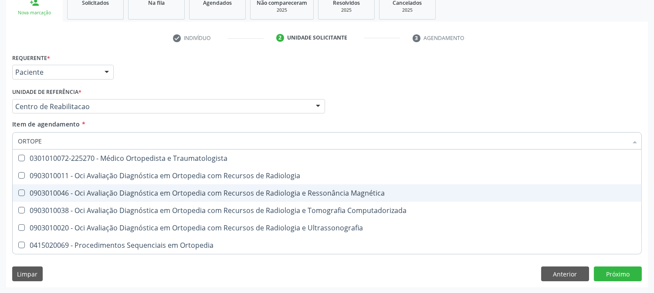
type input "ORTOPED"
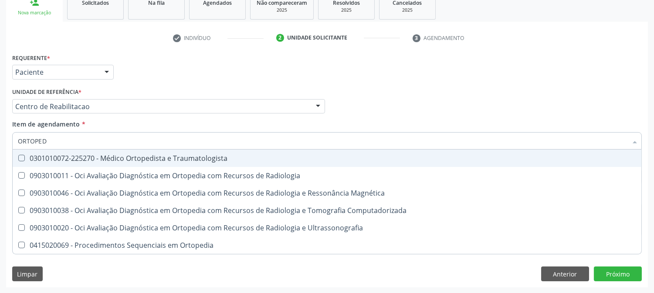
click at [152, 159] on div "0301010072-225270 - Médico Ortopedista e Traumatologista" at bounding box center [327, 158] width 618 height 7
checkbox Traumatologista "true"
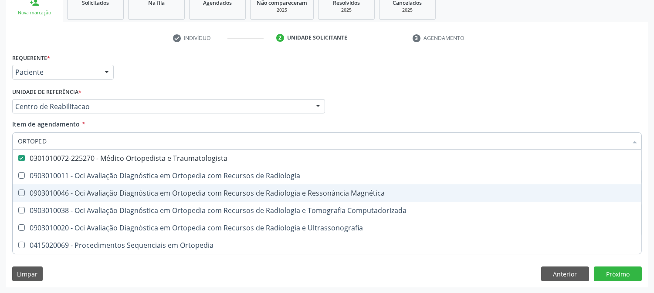
click at [0, 192] on div "Acompanhamento Acompanhe a situação das marcações correntes e finalizadas Relat…" at bounding box center [327, 102] width 654 height 384
checkbox Radiologia "true"
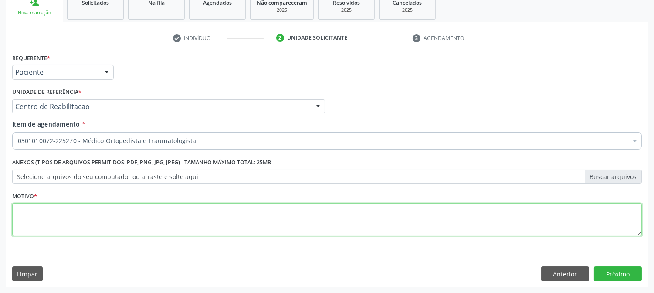
click at [104, 229] on textarea at bounding box center [326, 220] width 629 height 33
type textarea "."
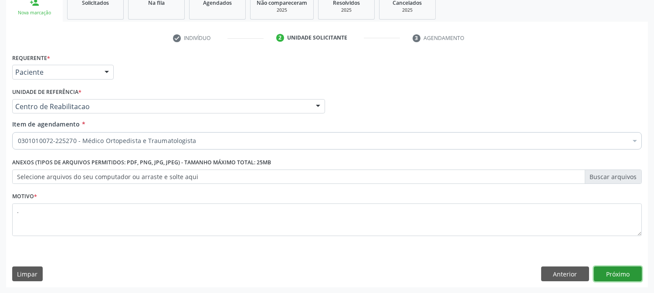
click at [609, 268] on button "Próximo" at bounding box center [618, 274] width 48 height 15
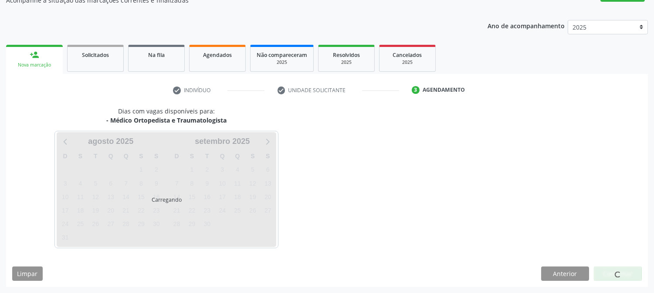
scroll to position [85, 0]
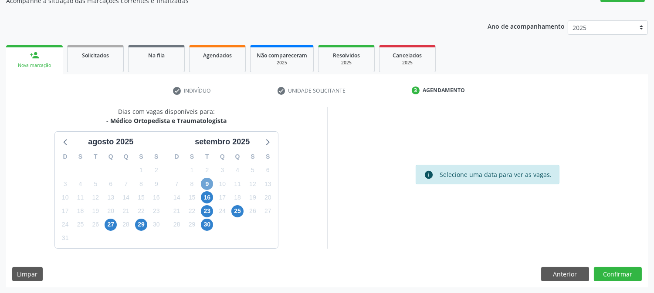
click at [207, 184] on span "9" at bounding box center [207, 184] width 12 height 12
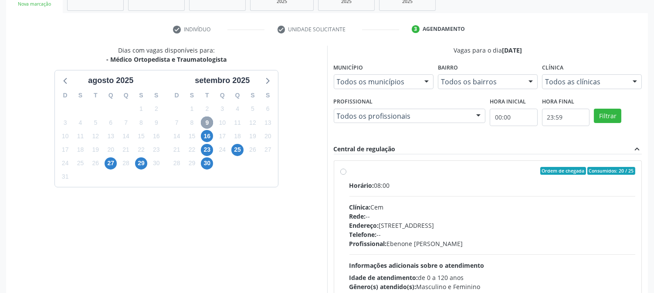
scroll to position [211, 0]
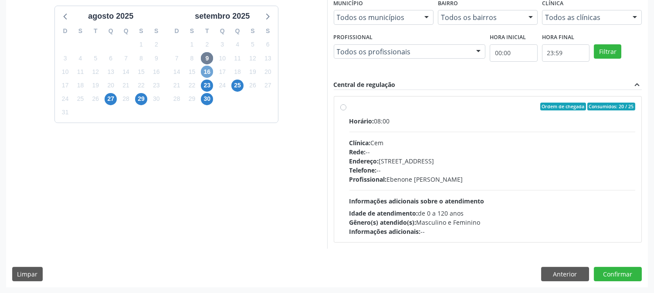
click at [210, 67] on span "16" at bounding box center [207, 72] width 12 height 12
click at [206, 86] on span "23" at bounding box center [207, 86] width 12 height 12
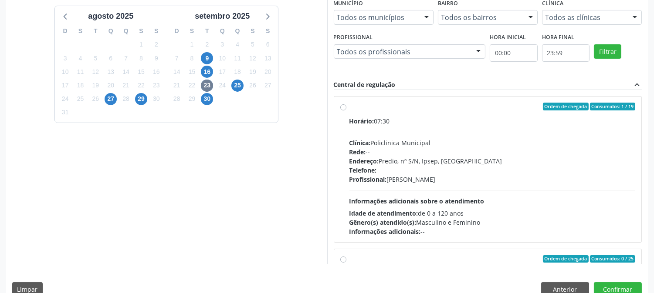
click at [407, 190] on hr at bounding box center [492, 190] width 286 height 0
click at [346, 111] on input "Ordem de chegada Consumidos: 1 / 19 Horário: 07:30 Clínica: Policlinica Municip…" at bounding box center [343, 107] width 6 height 8
radio input "true"
click at [610, 285] on button "Confirmar" at bounding box center [618, 290] width 48 height 15
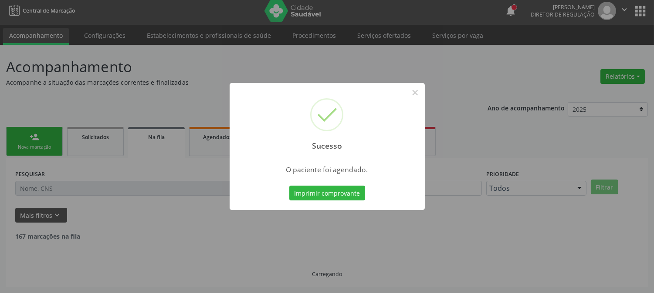
scroll to position [0, 0]
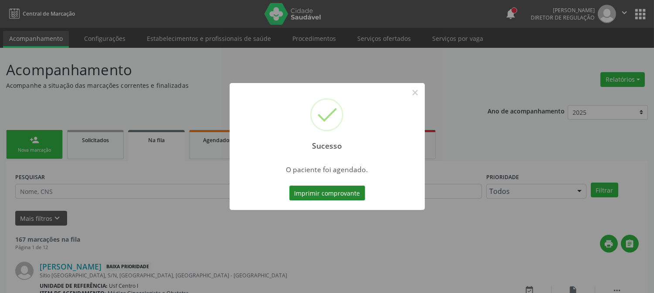
click at [316, 192] on button "Imprimir comprovante" at bounding box center [327, 193] width 76 height 15
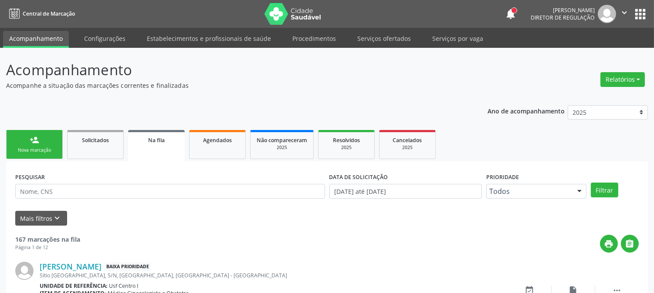
click at [40, 147] on div "Nova marcação" at bounding box center [35, 150] width 44 height 7
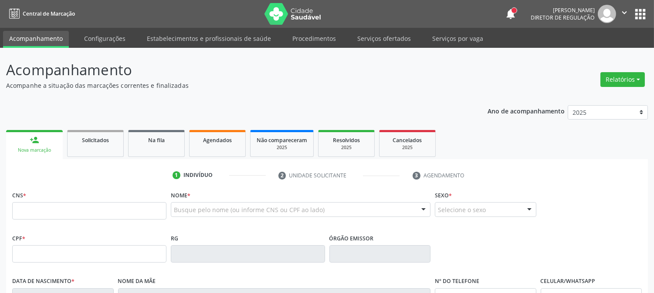
click at [268, 205] on div "Busque pelo nome (ou informe CNS ou CPF ao lado)" at bounding box center [301, 209] width 260 height 15
type input "MARIA ILDA GOMES V"
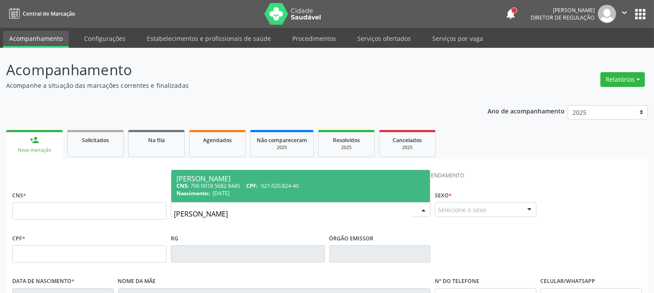
click at [275, 193] on div "Nascimento: 20/03/1975" at bounding box center [300, 193] width 248 height 7
type input "706 0018 5682 8445"
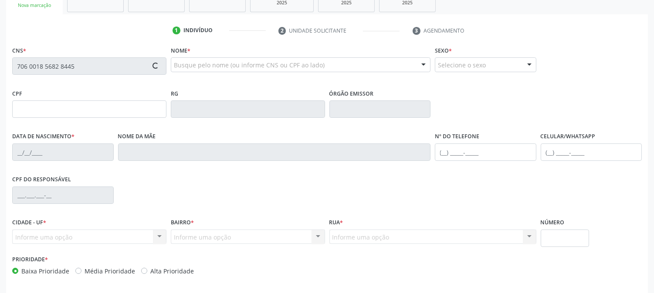
type input "021.020.824-40"
type input "20/03/1975"
type input "Leonor Maria da Silva"
type input "(87) 99913-4323"
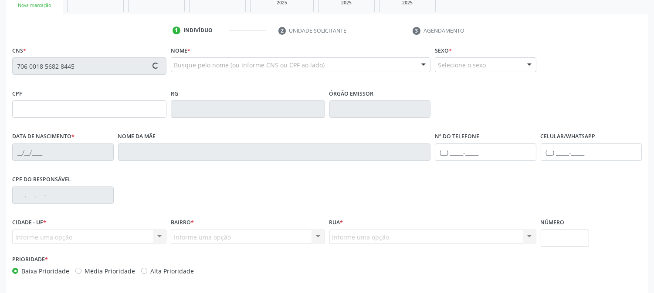
type input "026.165.284-28"
type input "265"
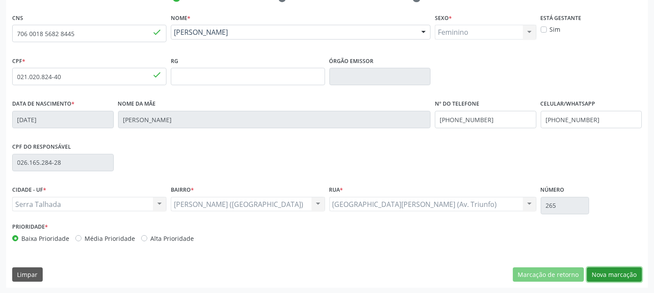
click at [602, 275] on button "Nova marcação" at bounding box center [614, 275] width 55 height 15
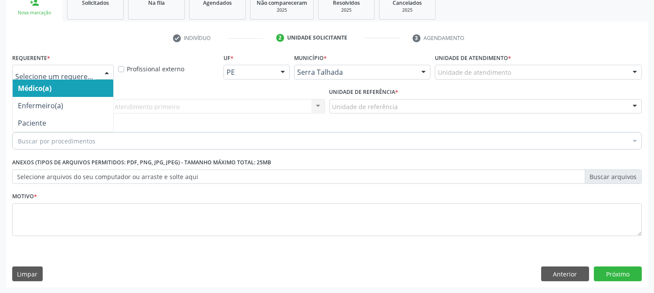
click at [106, 71] on div at bounding box center [106, 72] width 13 height 15
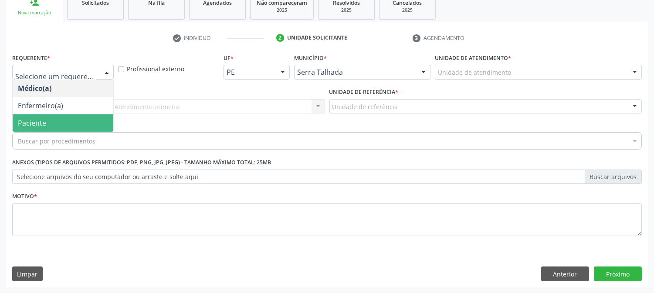
click at [73, 115] on span "Paciente" at bounding box center [63, 123] width 101 height 17
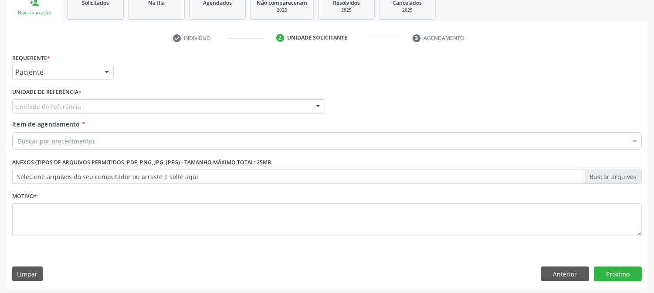
click at [89, 103] on div "Unidade de referência" at bounding box center [168, 106] width 313 height 15
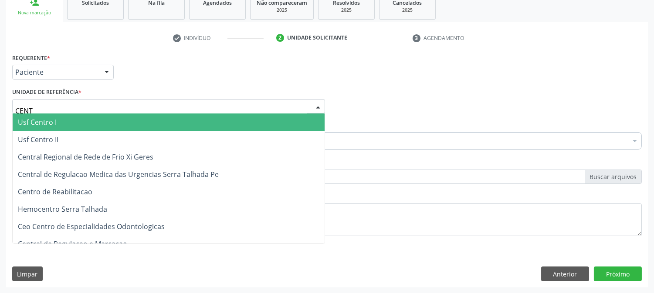
type input "CENTR"
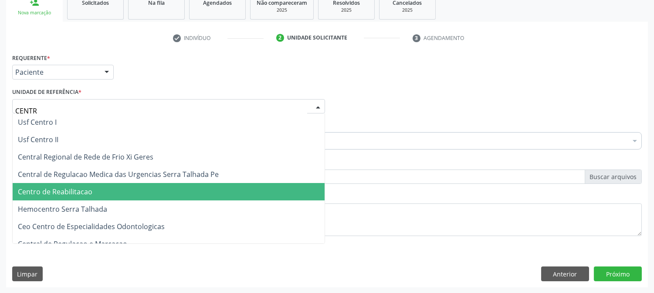
click at [85, 185] on span "Centro de Reabilitacao" at bounding box center [169, 191] width 312 height 17
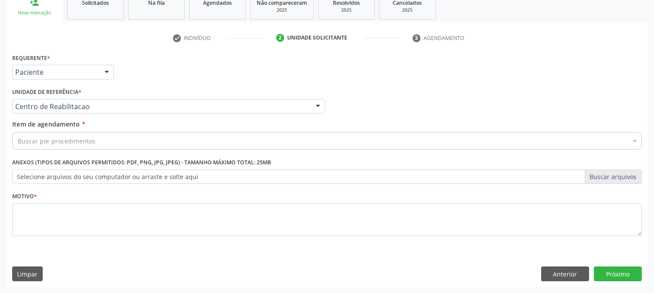
click at [96, 140] on div "Buscar por procedimentos" at bounding box center [326, 140] width 629 height 17
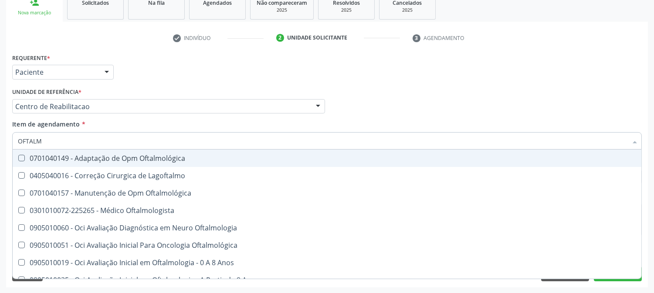
type input "OFTALMO"
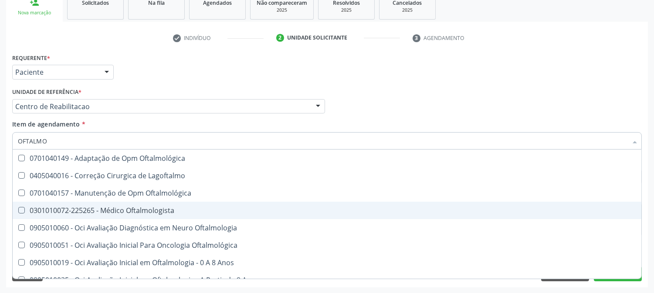
click at [90, 205] on span "0301010072-225265 - Médico Oftalmologista" at bounding box center [327, 210] width 628 height 17
checkbox Oftalmologista "true"
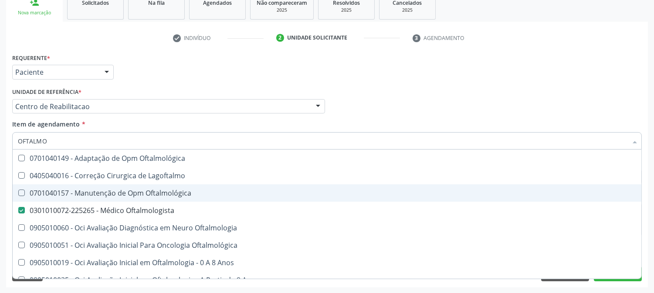
click at [0, 151] on div "Acompanhamento Acompanhe a situação das marcações correntes e finalizadas Relat…" at bounding box center [327, 102] width 654 height 384
checkbox Lagoftalmo "true"
checkbox Oftalmologista "false"
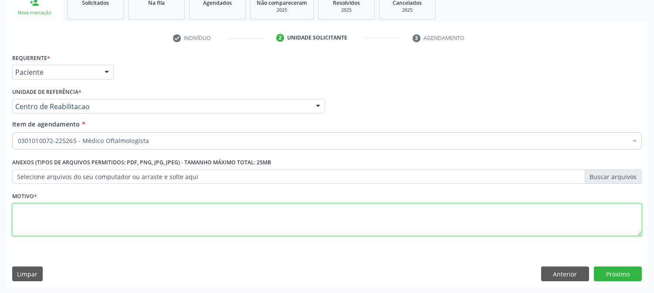
click at [94, 215] on textarea at bounding box center [326, 220] width 629 height 33
type textarea "."
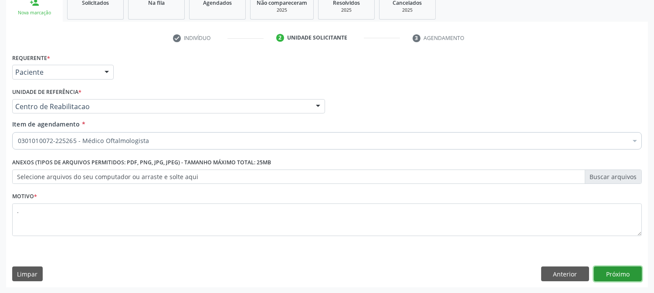
click at [614, 271] on button "Próximo" at bounding box center [618, 274] width 48 height 15
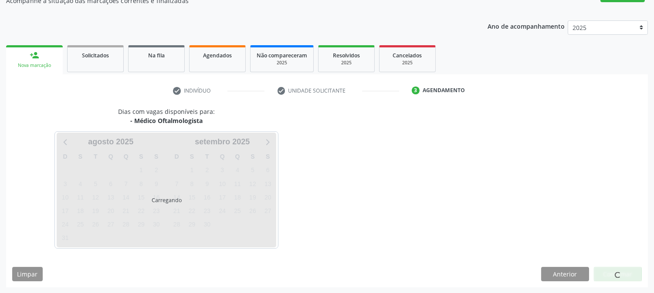
scroll to position [85, 0]
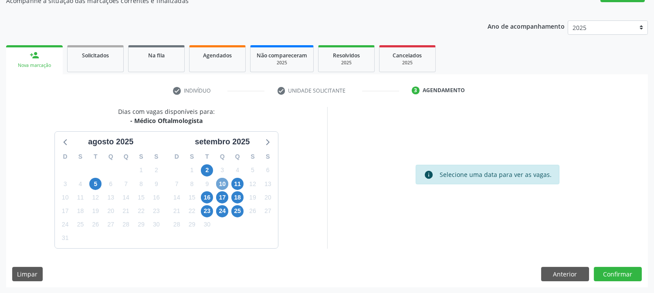
click at [226, 186] on span "10" at bounding box center [222, 184] width 12 height 12
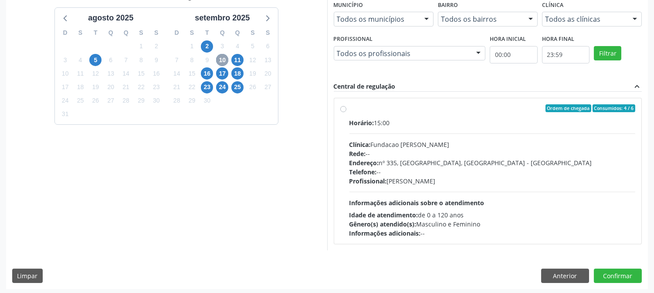
scroll to position [211, 0]
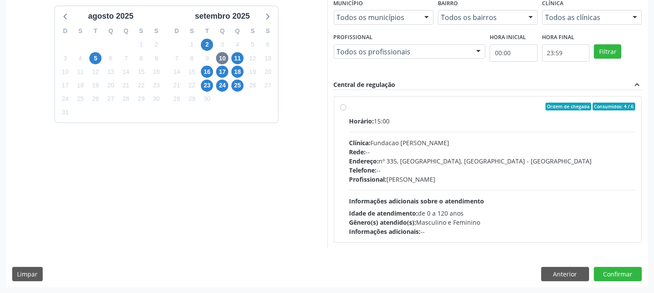
click at [415, 134] on div "Horário: 15:00 Clínica: Fundacao Altino Ventura Rede: -- Endereço: nº 335, Noss…" at bounding box center [492, 177] width 286 height 120
click at [346, 111] on input "Ordem de chegada Consumidos: 4 / 6 Horário: 15:00 Clínica: Fundacao Altino Vent…" at bounding box center [343, 107] width 6 height 8
radio input "true"
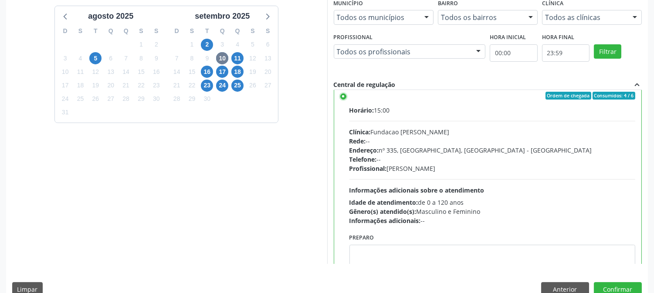
scroll to position [43, 0]
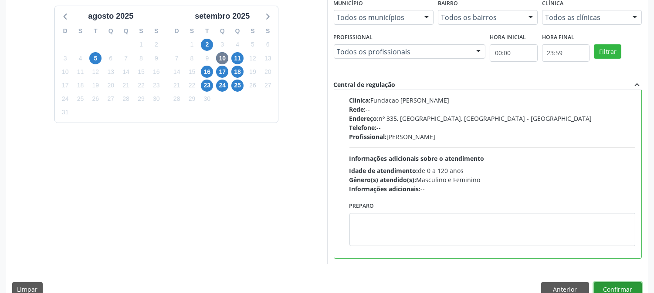
click at [606, 292] on button "Confirmar" at bounding box center [618, 290] width 48 height 15
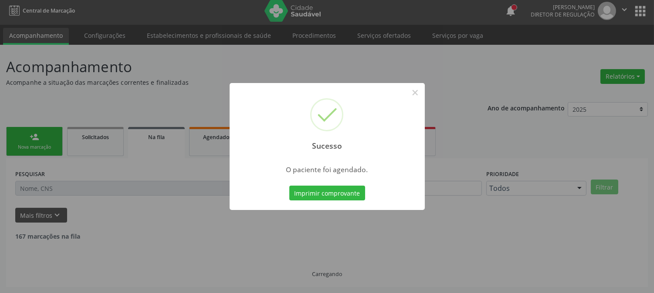
scroll to position [0, 0]
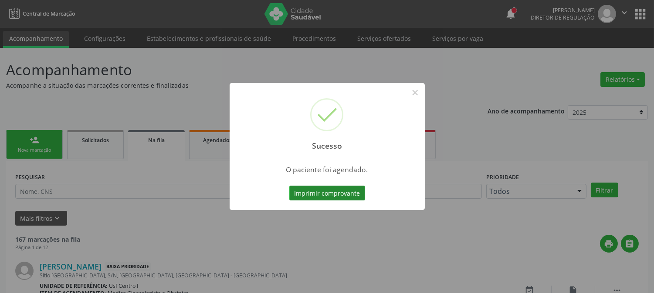
click at [314, 194] on button "Imprimir comprovante" at bounding box center [327, 193] width 76 height 15
